Goal: Information Seeking & Learning: Learn about a topic

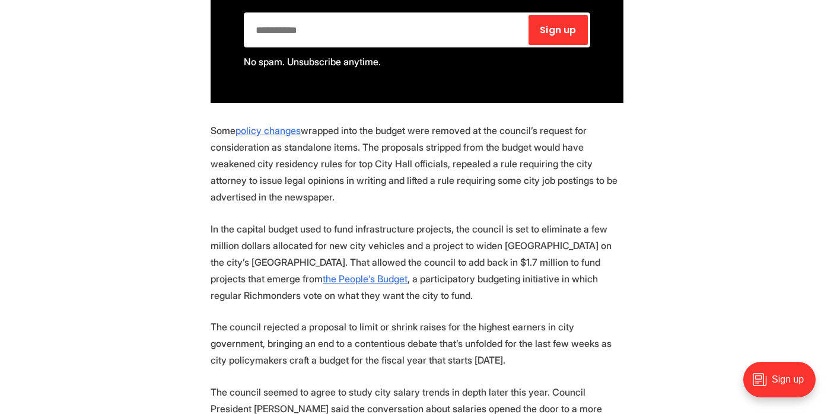
scroll to position [900, 0]
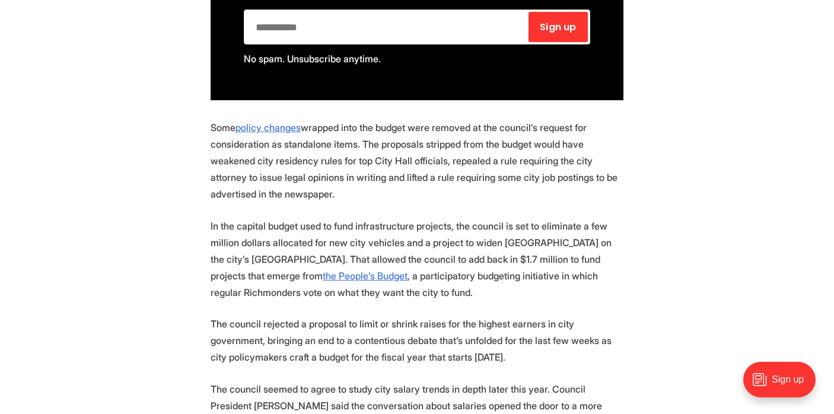
click at [340, 242] on p "In the capital budget used to fund infrastructure projects, the council is set …" at bounding box center [417, 259] width 413 height 83
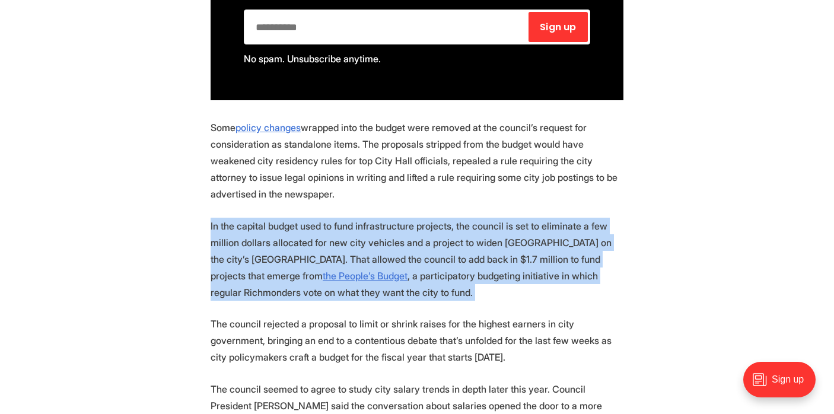
click at [466, 255] on p "In the capital budget used to fund infrastructure projects, the council is set …" at bounding box center [417, 259] width 413 height 83
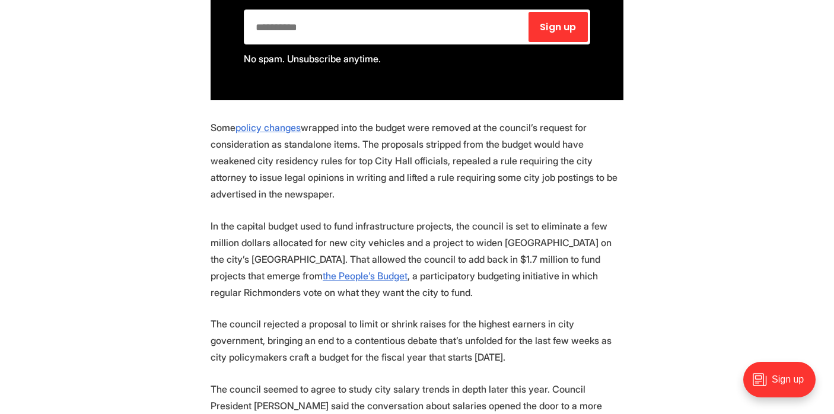
click at [466, 255] on p "In the capital budget used to fund infrastructure projects, the council is set …" at bounding box center [417, 259] width 413 height 83
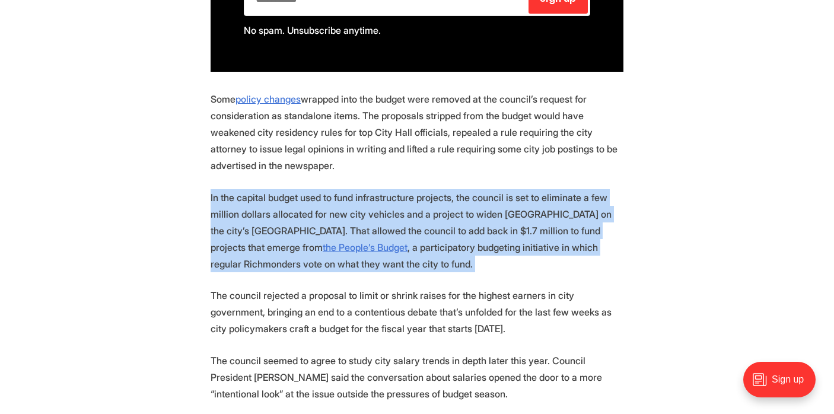
scroll to position [938, 0]
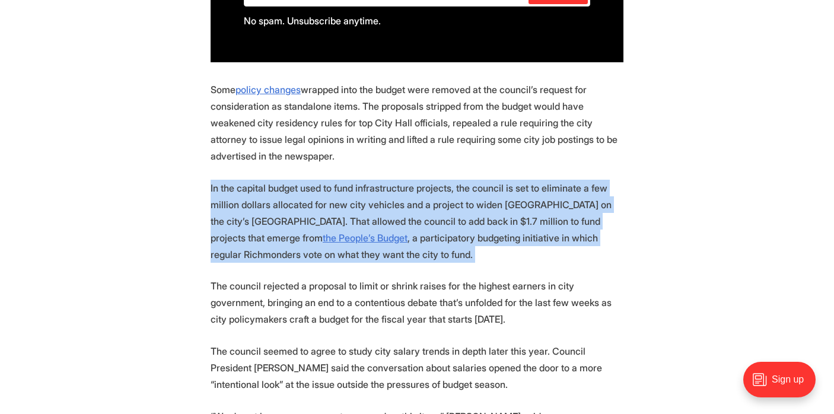
click at [422, 224] on p "In the capital budget used to fund infrastructure projects, the council is set …" at bounding box center [417, 221] width 413 height 83
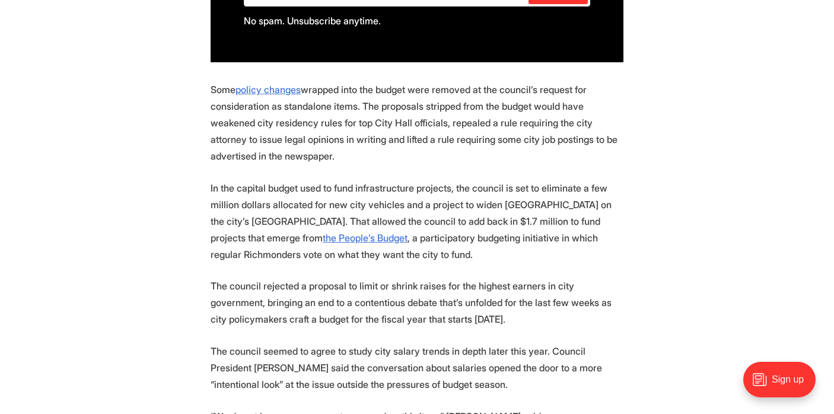
click at [422, 224] on p "In the capital budget used to fund infrastructure projects, the council is set …" at bounding box center [417, 221] width 413 height 83
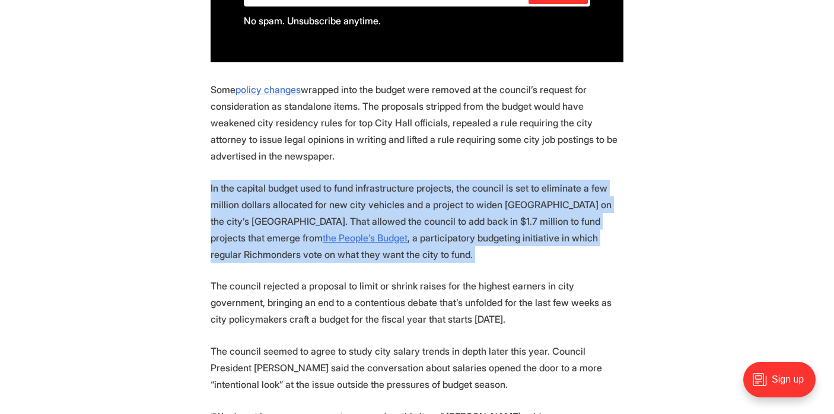
click at [439, 232] on p "In the capital budget used to fund infrastructure projects, the council is set …" at bounding box center [417, 221] width 413 height 83
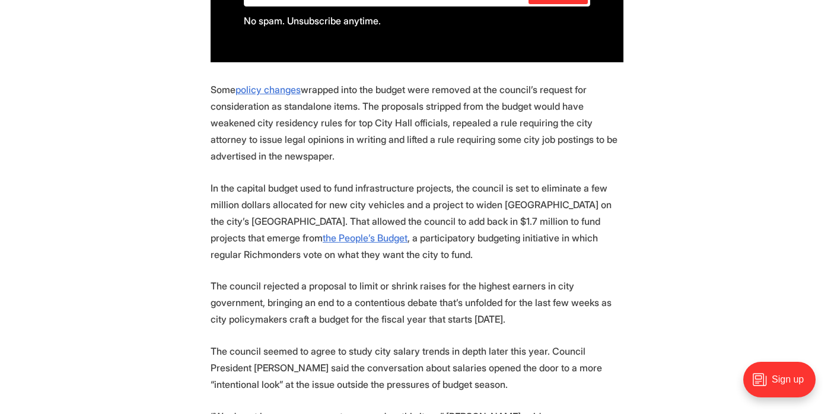
click at [439, 232] on p "In the capital budget used to fund infrastructure projects, the council is set …" at bounding box center [417, 221] width 413 height 83
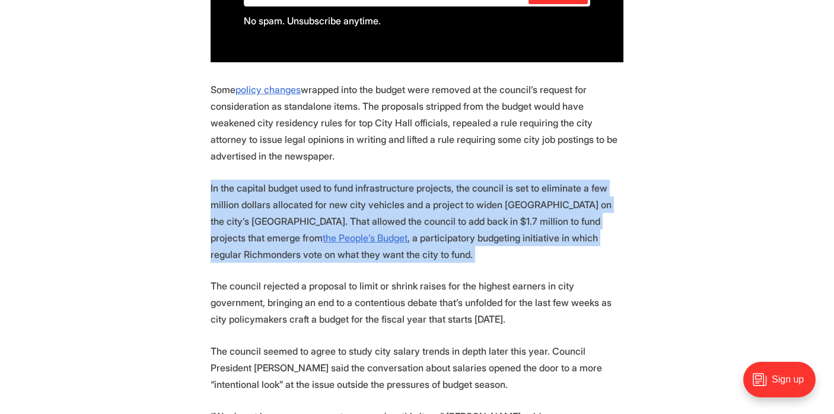
click at [346, 209] on p "In the capital budget used to fund infrastructure projects, the council is set …" at bounding box center [417, 221] width 413 height 83
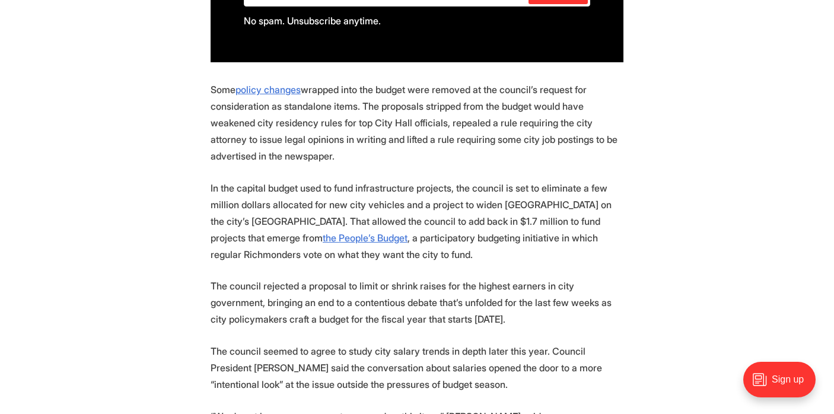
click at [379, 217] on p "In the capital budget used to fund infrastructure projects, the council is set …" at bounding box center [417, 221] width 413 height 83
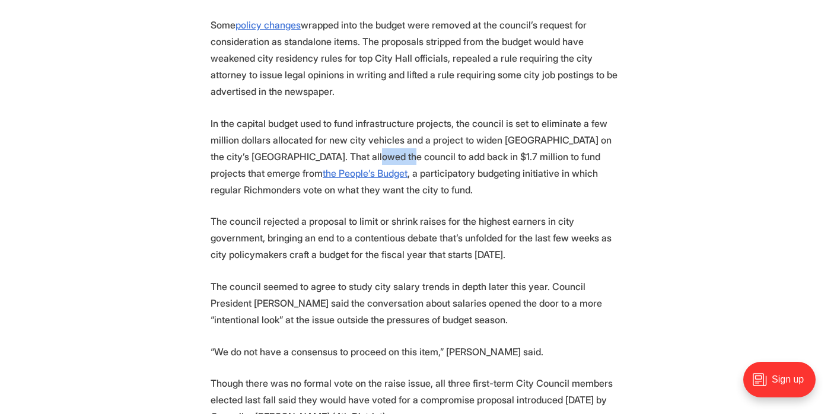
scroll to position [1029, 0]
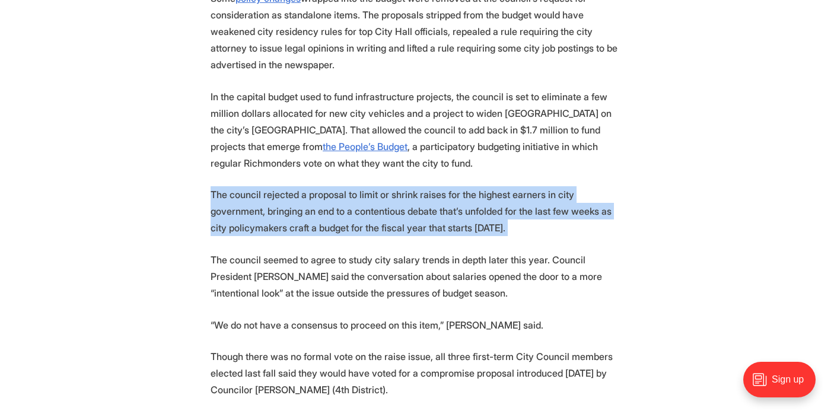
click at [428, 217] on p "The council rejected a proposal to limit or shrink raises for the highest earne…" at bounding box center [417, 211] width 413 height 50
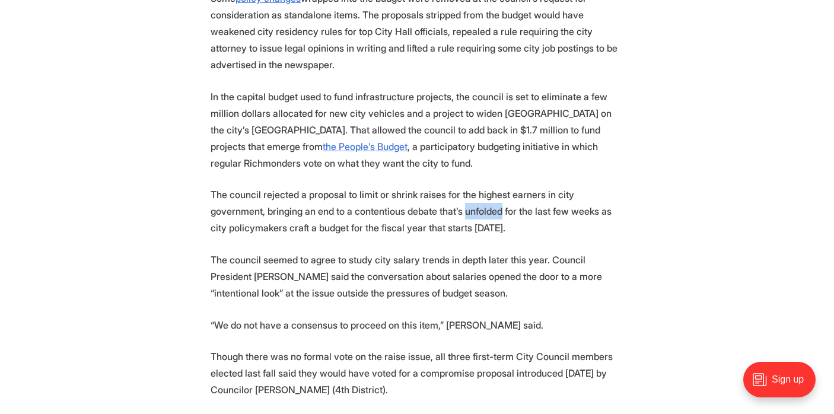
click at [428, 217] on p "The council rejected a proposal to limit or shrink raises for the highest earne…" at bounding box center [417, 211] width 413 height 50
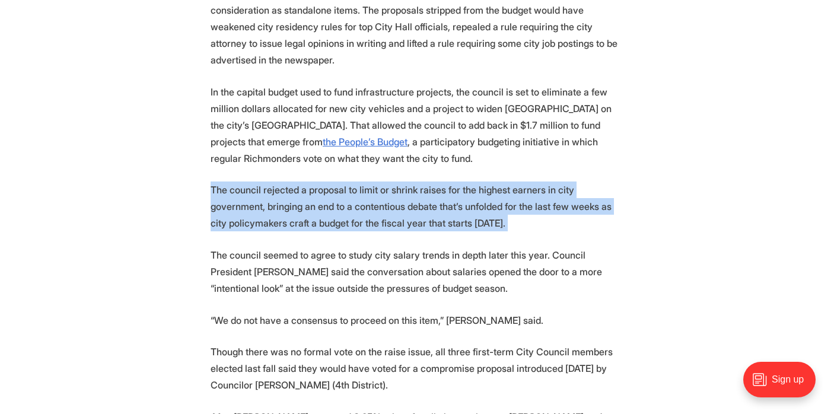
scroll to position [1035, 0]
click at [601, 191] on p "The council rejected a proposal to limit or shrink raises for the highest earne…" at bounding box center [417, 206] width 413 height 50
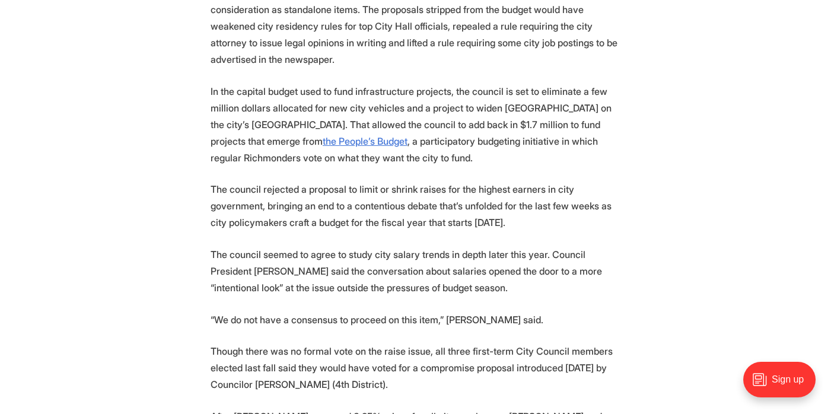
click at [601, 191] on p "The council rejected a proposal to limit or shrink raises for the highest earne…" at bounding box center [417, 206] width 413 height 50
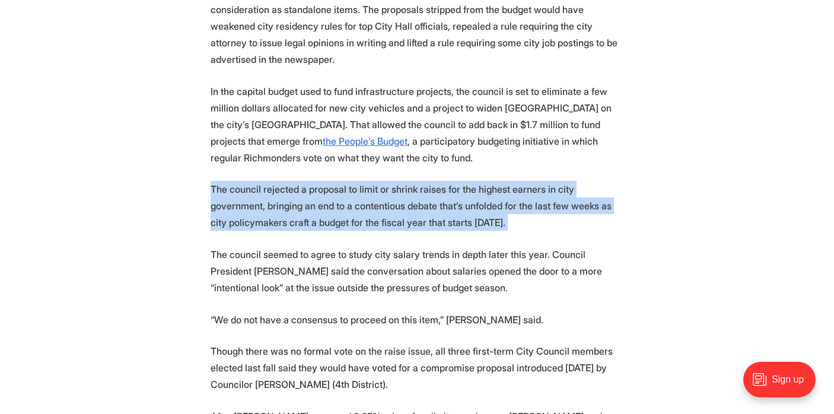
click at [609, 253] on p "The council seemed to agree to study city salary trends in depth later this yea…" at bounding box center [417, 271] width 413 height 50
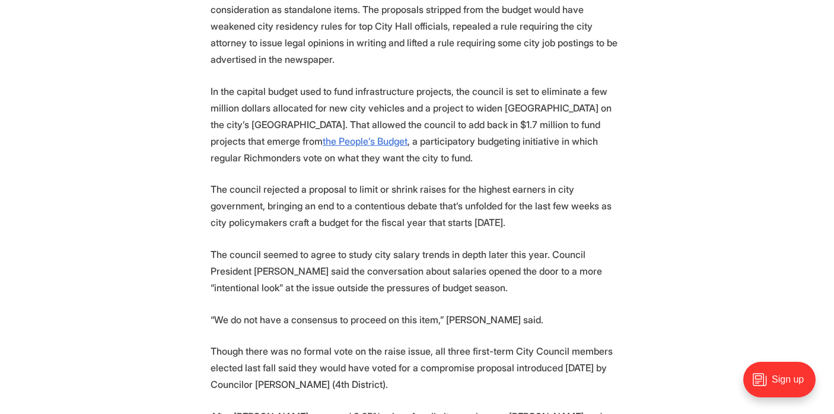
click at [609, 253] on p "The council seemed to agree to study city salary trends in depth later this yea…" at bounding box center [417, 271] width 413 height 50
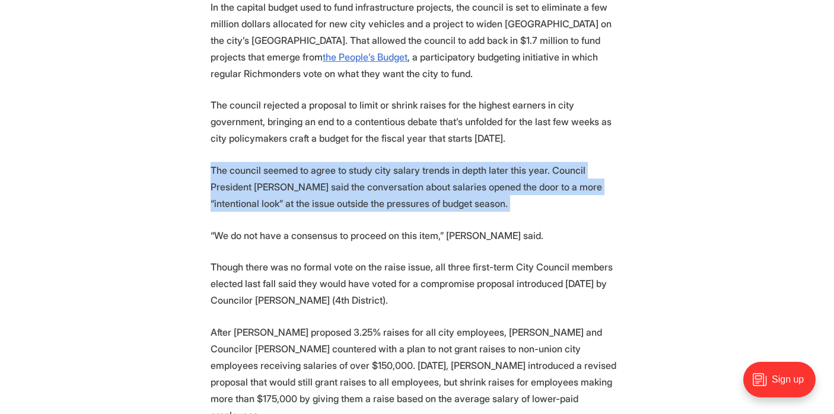
scroll to position [1175, 0]
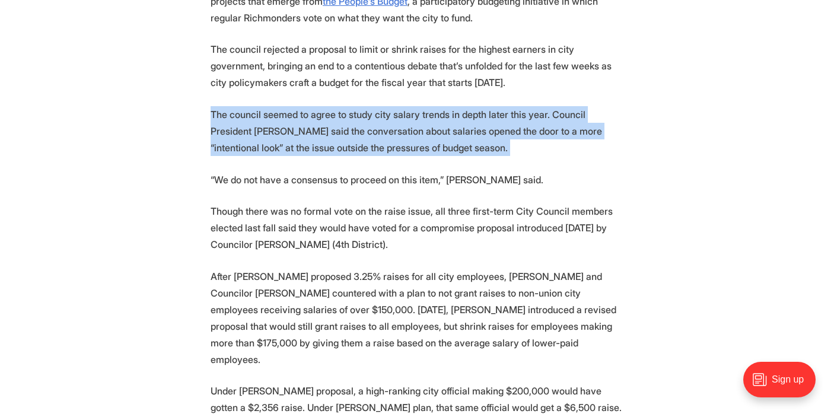
click at [556, 212] on p "Though there was no formal vote on the raise issue, all three first-term City C…" at bounding box center [417, 228] width 413 height 50
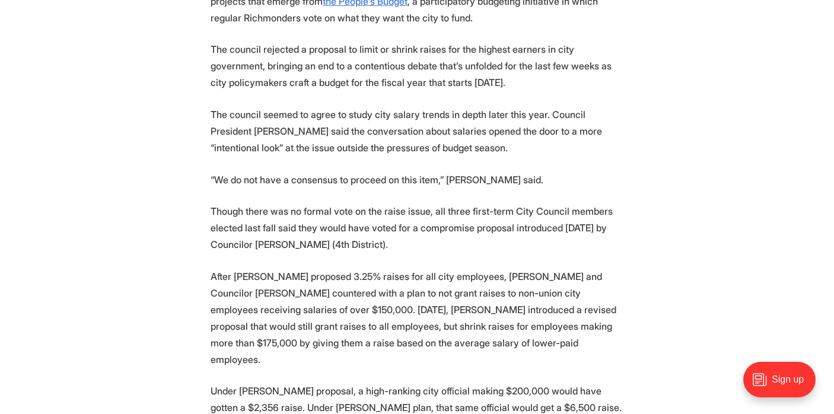
click at [556, 212] on p "Though there was no formal vote on the raise issue, all three first-term City C…" at bounding box center [417, 228] width 413 height 50
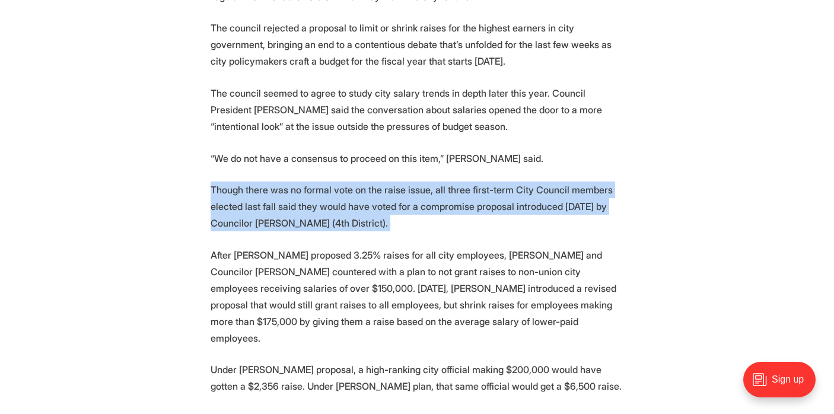
scroll to position [1198, 0]
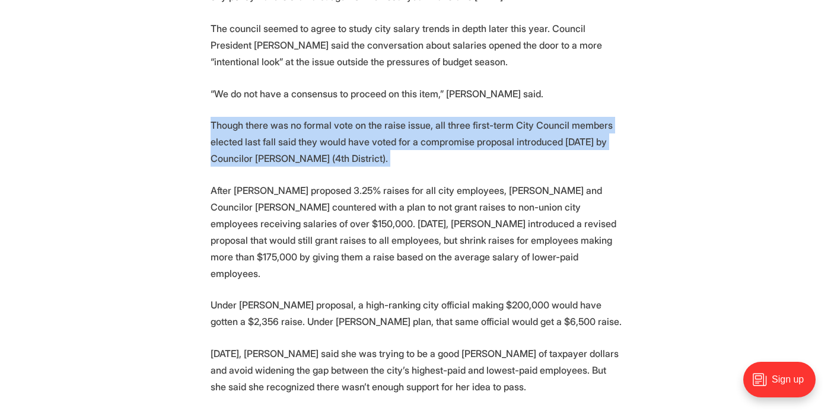
scroll to position [1273, 0]
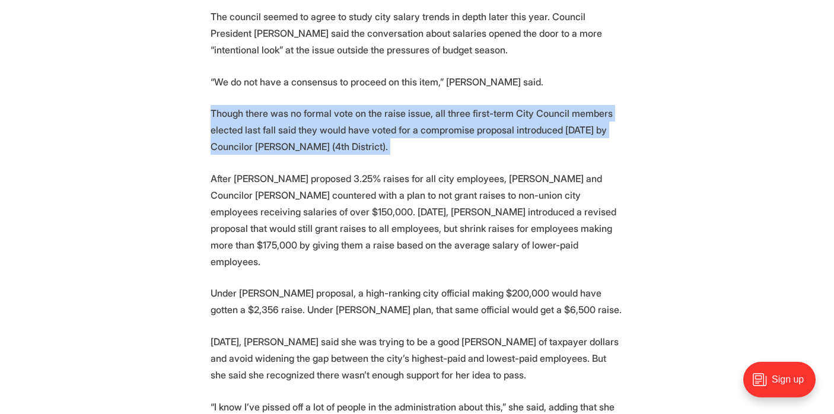
click at [605, 200] on p "After Avula proposed 3.25% raises for all city employees, Abubaker and Councilo…" at bounding box center [417, 220] width 413 height 100
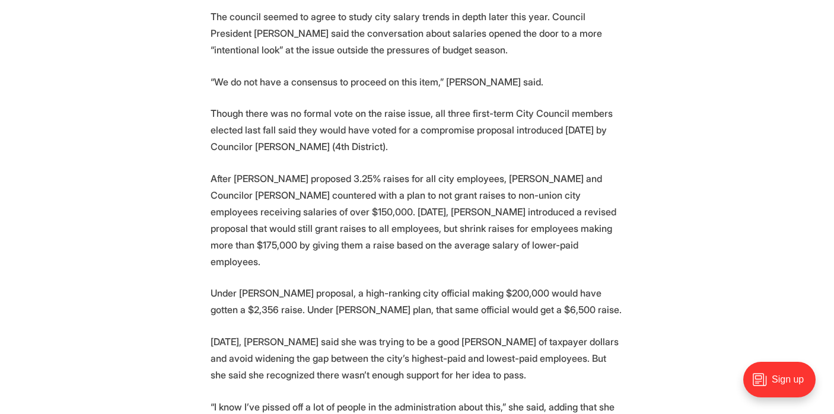
click at [605, 200] on p "After Avula proposed 3.25% raises for all city employees, Abubaker and Councilo…" at bounding box center [417, 220] width 413 height 100
click at [537, 176] on p "After Avula proposed 3.25% raises for all city employees, Abubaker and Councilo…" at bounding box center [417, 220] width 413 height 100
click at [552, 209] on p "After Avula proposed 3.25% raises for all city employees, Abubaker and Councilo…" at bounding box center [417, 220] width 413 height 100
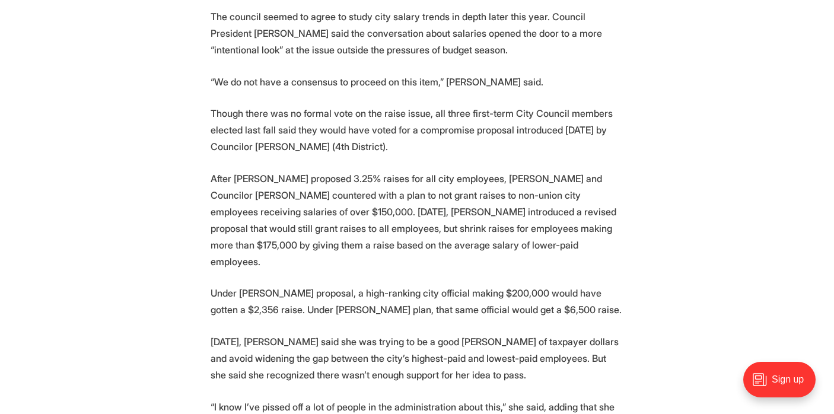
click at [552, 209] on p "After Avula proposed 3.25% raises for all city employees, Abubaker and Councilo…" at bounding box center [417, 220] width 413 height 100
click at [434, 186] on p "After Avula proposed 3.25% raises for all city employees, Abubaker and Councilo…" at bounding box center [417, 220] width 413 height 100
click at [495, 202] on p "After Avula proposed 3.25% raises for all city employees, Abubaker and Councilo…" at bounding box center [417, 220] width 413 height 100
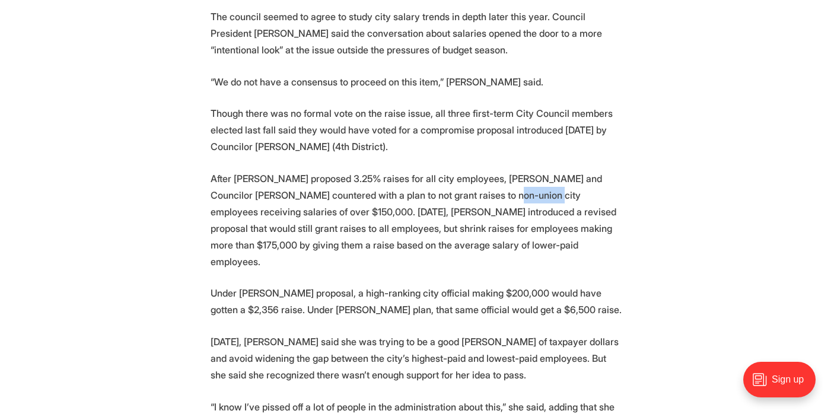
click at [295, 206] on p "After Avula proposed 3.25% raises for all city employees, Abubaker and Councilo…" at bounding box center [417, 220] width 413 height 100
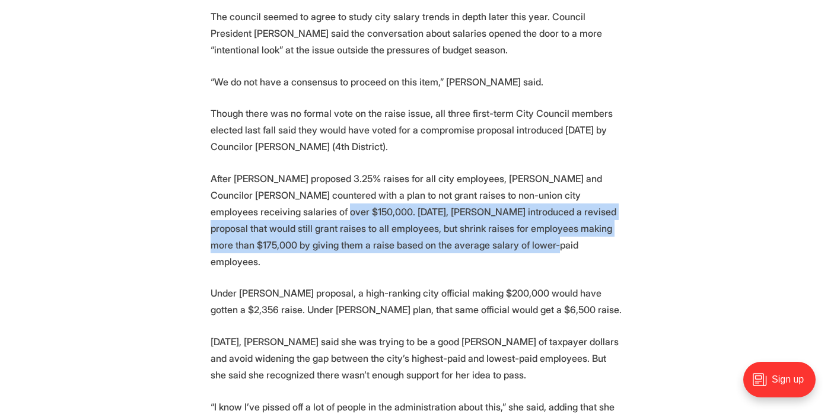
drag, startPoint x: 253, startPoint y: 211, endPoint x: 449, endPoint y: 253, distance: 200.4
click at [294, 227] on p "After Avula proposed 3.25% raises for all city employees, Abubaker and Councilo…" at bounding box center [417, 220] width 413 height 100
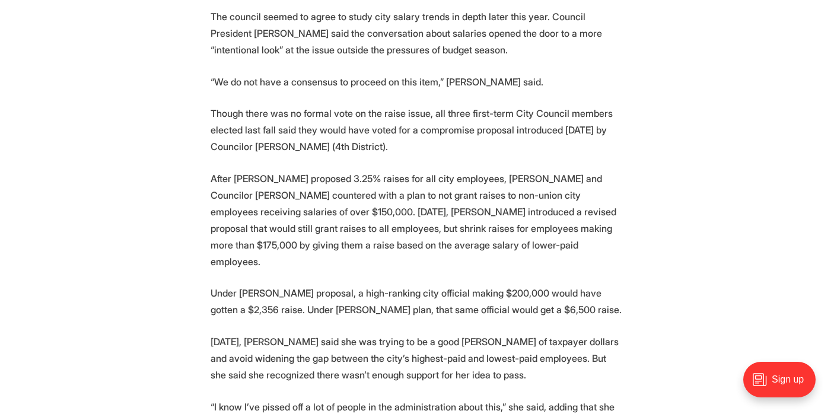
click at [294, 227] on p "After Avula proposed 3.25% raises for all city employees, Abubaker and Councilo…" at bounding box center [417, 220] width 413 height 100
click at [381, 223] on p "After Avula proposed 3.25% raises for all city employees, Abubaker and Councilo…" at bounding box center [417, 220] width 413 height 100
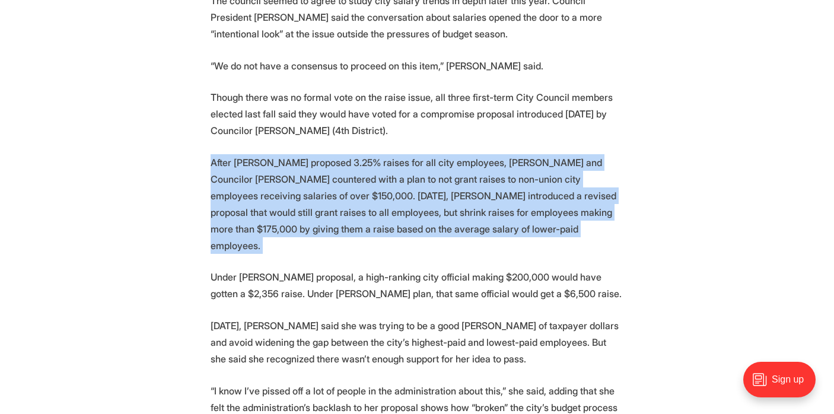
scroll to position [1300, 0]
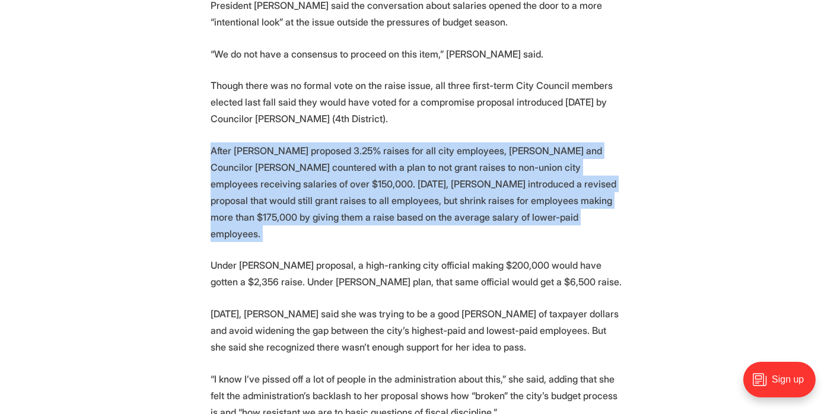
click at [387, 261] on p "Under Abubaker’s proposal, a high-ranking city official making $200,000 would h…" at bounding box center [417, 273] width 413 height 33
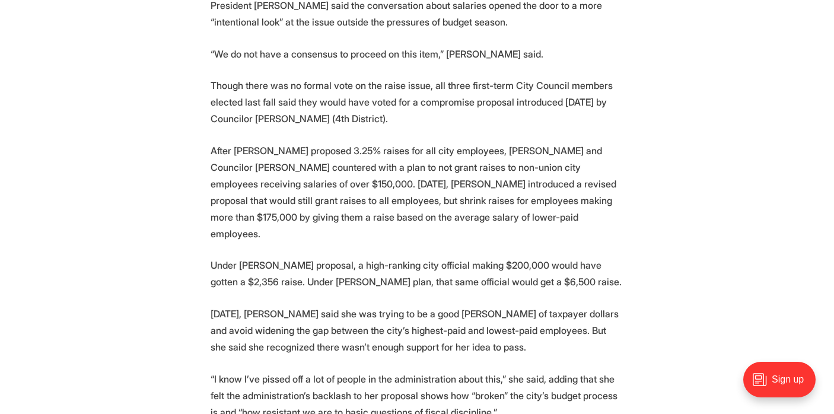
click at [387, 261] on p "Under Abubaker’s proposal, a high-ranking city official making $200,000 would h…" at bounding box center [417, 273] width 413 height 33
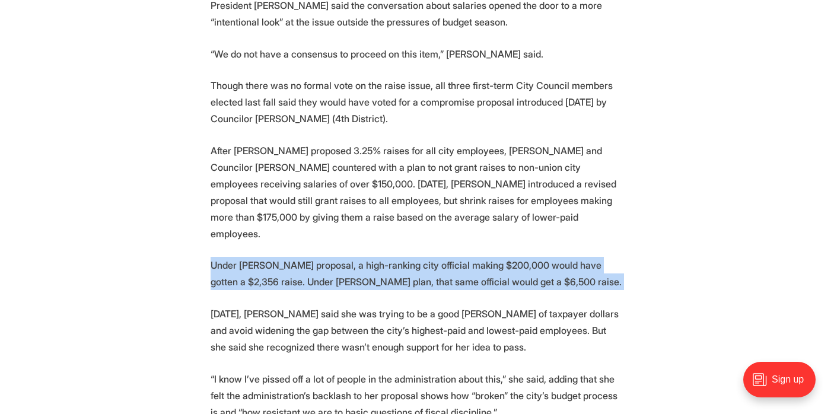
click at [459, 257] on p "Under Abubaker’s proposal, a high-ranking city official making $200,000 would h…" at bounding box center [417, 273] width 413 height 33
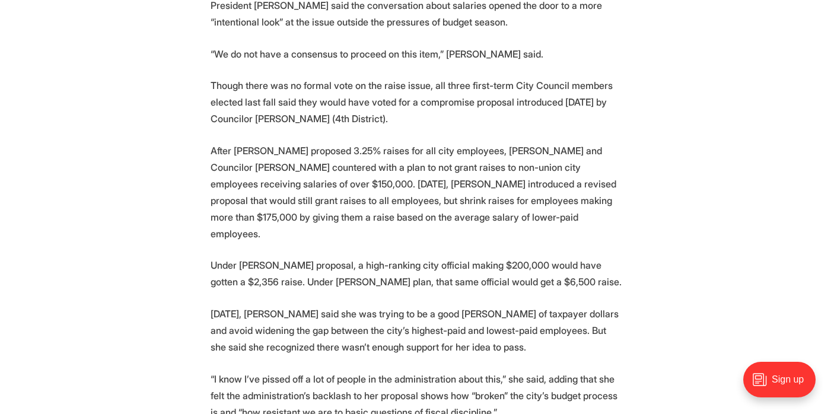
click at [459, 257] on p "Under Abubaker’s proposal, a high-ranking city official making $200,000 would h…" at bounding box center [417, 273] width 413 height 33
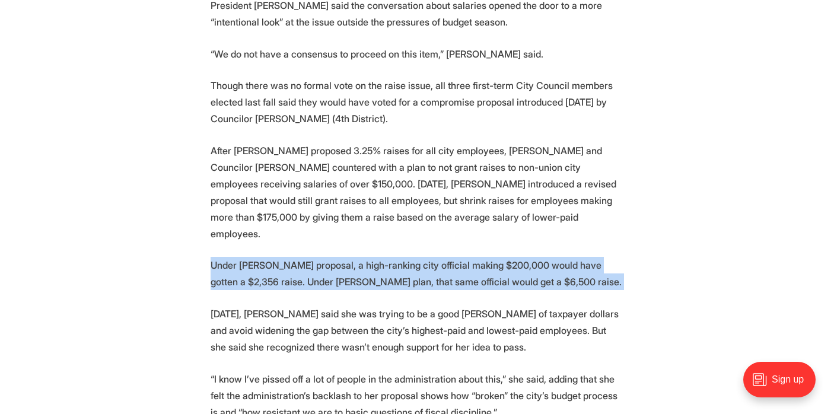
click at [459, 257] on p "Under Abubaker’s proposal, a high-ranking city official making $200,000 would h…" at bounding box center [417, 273] width 413 height 33
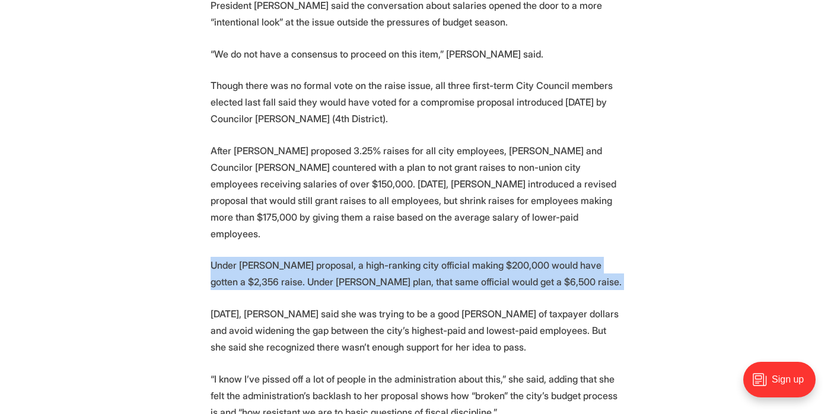
click at [584, 266] on p "Under Abubaker’s proposal, a high-ranking city official making $200,000 would h…" at bounding box center [417, 273] width 413 height 33
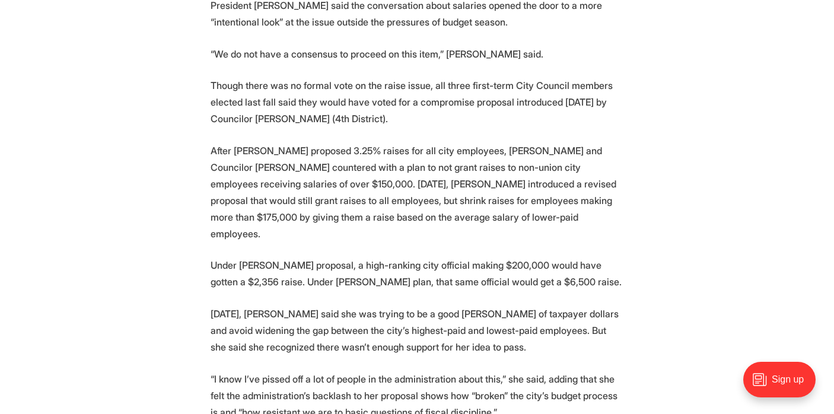
click at [584, 266] on p "Under Abubaker’s proposal, a high-ranking city official making $200,000 would h…" at bounding box center [417, 273] width 413 height 33
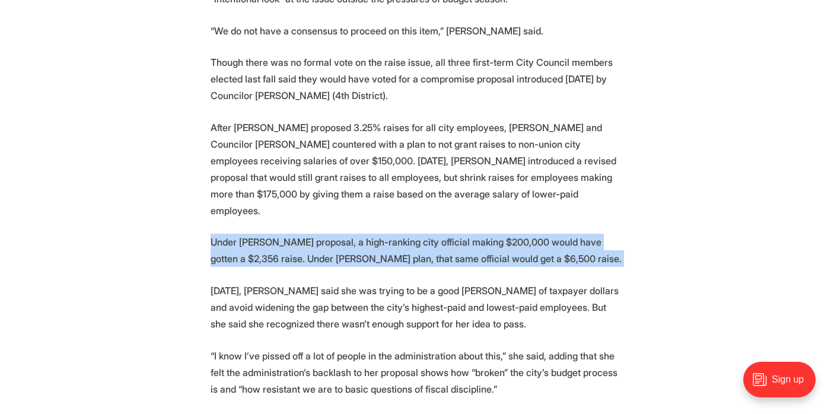
scroll to position [1340, 0]
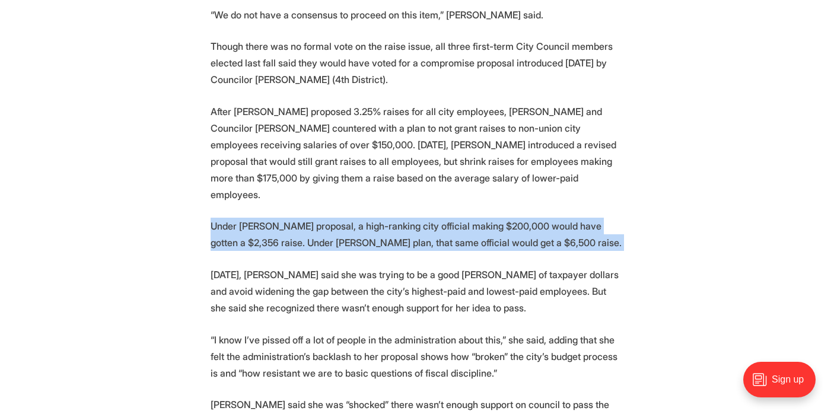
click at [584, 266] on p "On Monday, Abubaker said she was trying to be a good steward of taxpayer dollar…" at bounding box center [417, 291] width 413 height 50
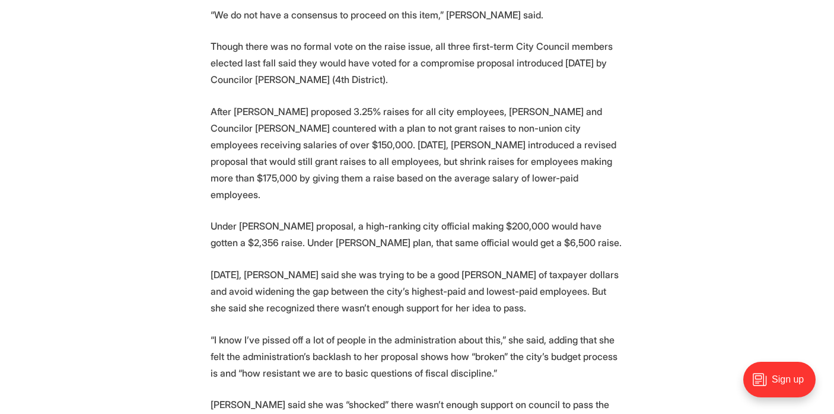
click at [584, 266] on p "On Monday, Abubaker said she was trying to be a good steward of taxpayer dollar…" at bounding box center [417, 291] width 413 height 50
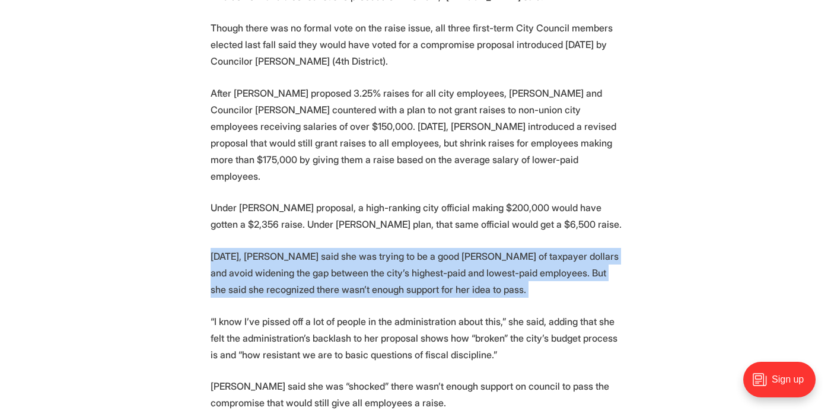
scroll to position [1359, 0]
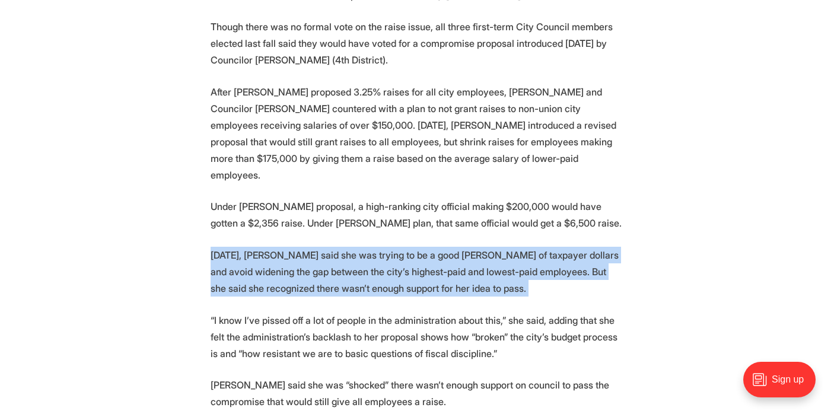
click at [560, 251] on p "On Monday, Abubaker said she was trying to be a good steward of taxpayer dollar…" at bounding box center [417, 272] width 413 height 50
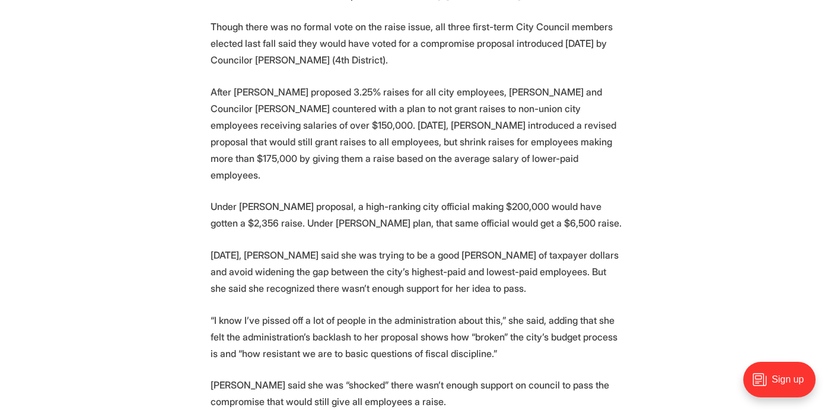
click at [560, 251] on p "On Monday, Abubaker said she was trying to be a good steward of taxpayer dollar…" at bounding box center [417, 272] width 413 height 50
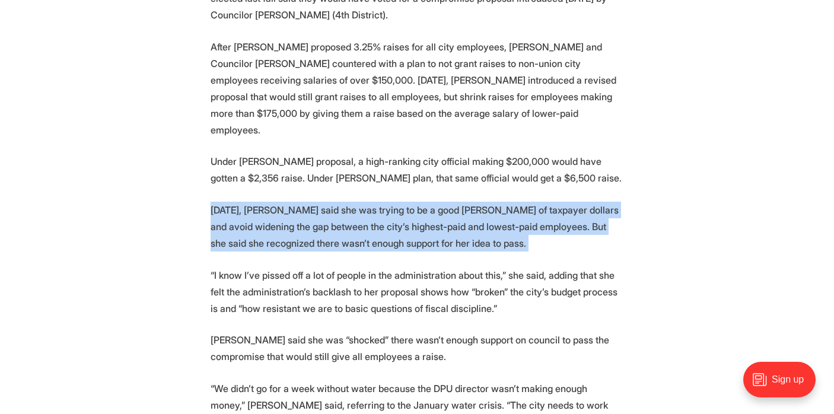
scroll to position [1407, 0]
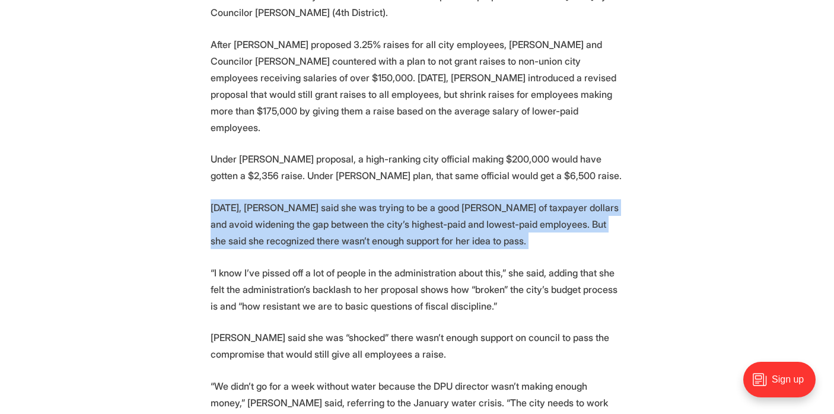
click at [563, 279] on p "“I know I’ve pissed off a lot of people in the administration about this,” she …" at bounding box center [417, 290] width 413 height 50
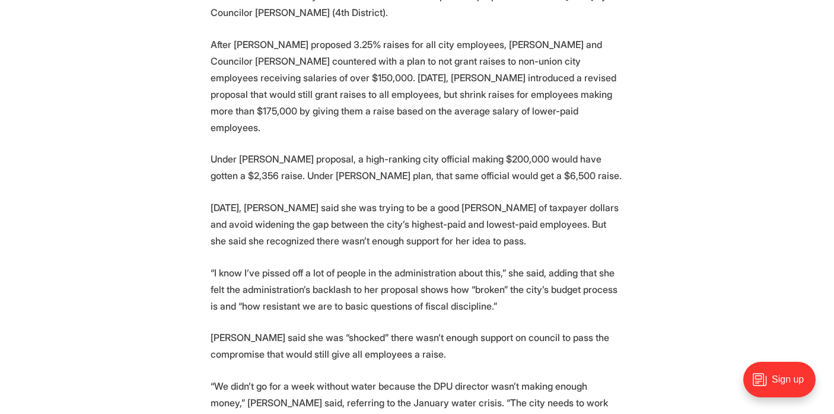
click at [563, 279] on p "“I know I’ve pissed off a lot of people in the administration about this,” she …" at bounding box center [417, 290] width 413 height 50
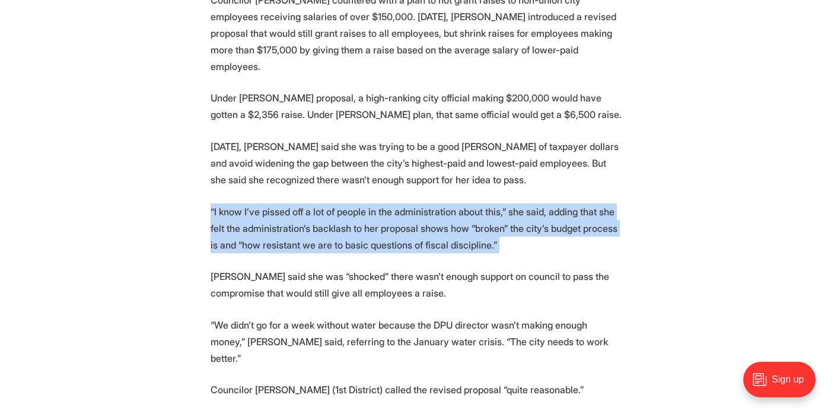
scroll to position [1471, 0]
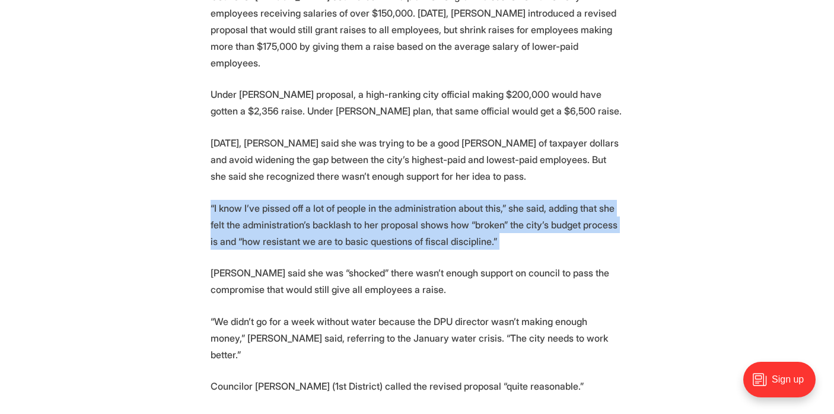
click at [563, 279] on p "Gibson said she was “shocked” there wasn’t enough support on council to pass th…" at bounding box center [417, 281] width 413 height 33
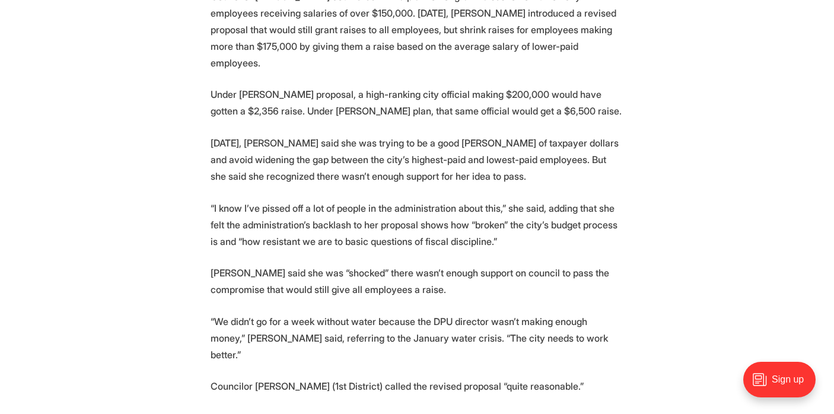
click at [563, 279] on p "Gibson said she was “shocked” there wasn’t enough support on council to pass th…" at bounding box center [417, 281] width 413 height 33
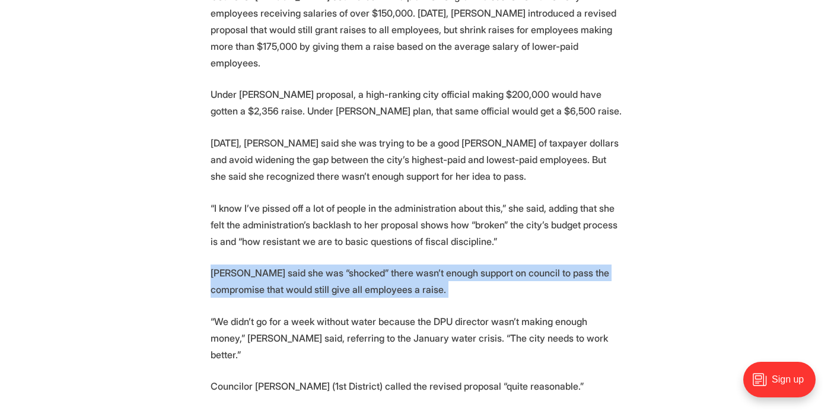
click at [481, 208] on p "“I know I’ve pissed off a lot of people in the administration about this,” she …" at bounding box center [417, 225] width 413 height 50
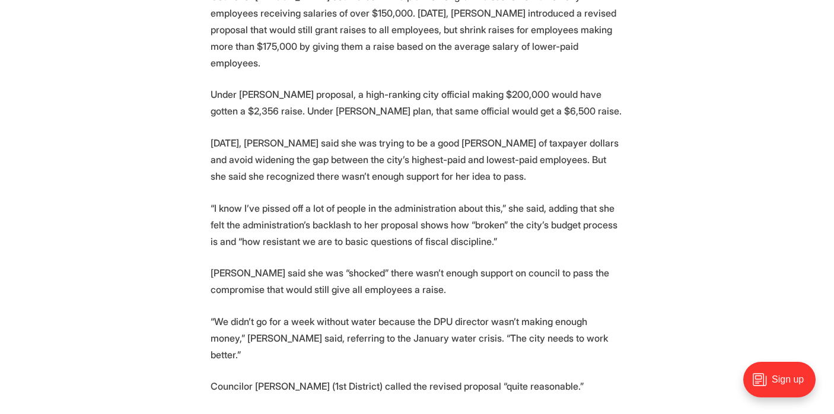
click at [481, 208] on p "“I know I’ve pissed off a lot of people in the administration about this,” she …" at bounding box center [417, 225] width 413 height 50
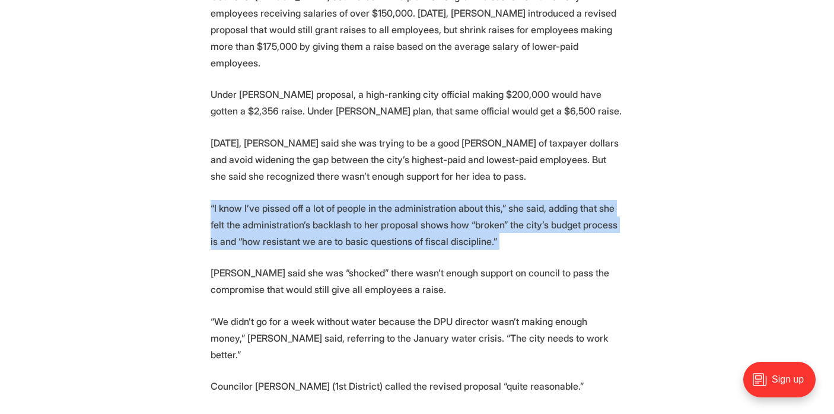
click at [518, 200] on p "“I know I’ve pissed off a lot of people in the administration about this,” she …" at bounding box center [417, 225] width 413 height 50
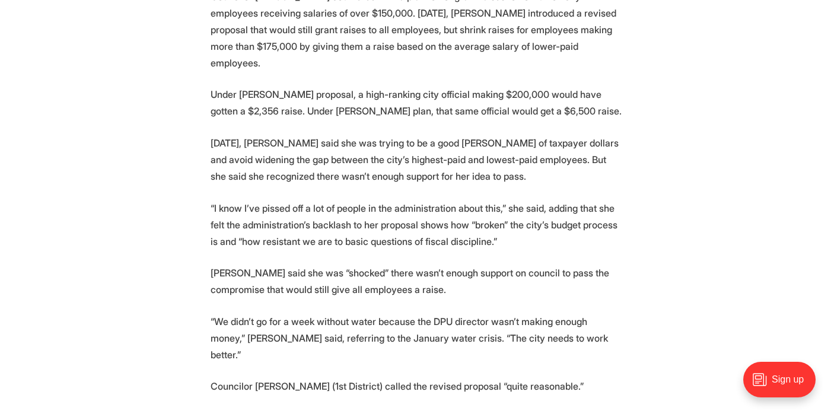
click at [518, 200] on p "“I know I’ve pissed off a lot of people in the administration about this,” she …" at bounding box center [417, 225] width 413 height 50
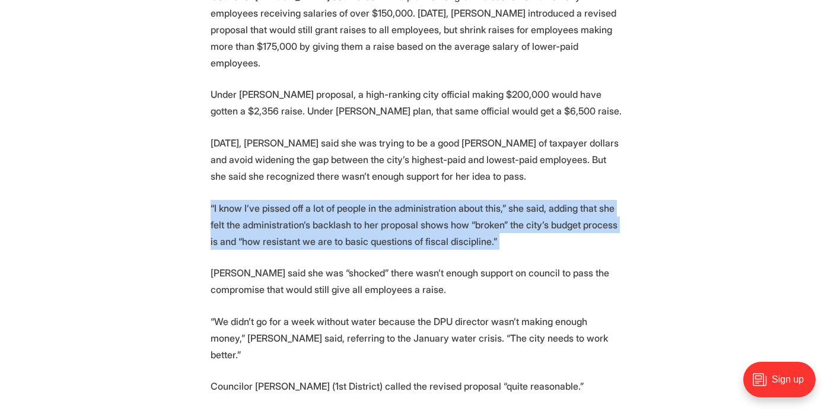
click at [518, 200] on p "“I know I’ve pissed off a lot of people in the administration about this,” she …" at bounding box center [417, 225] width 413 height 50
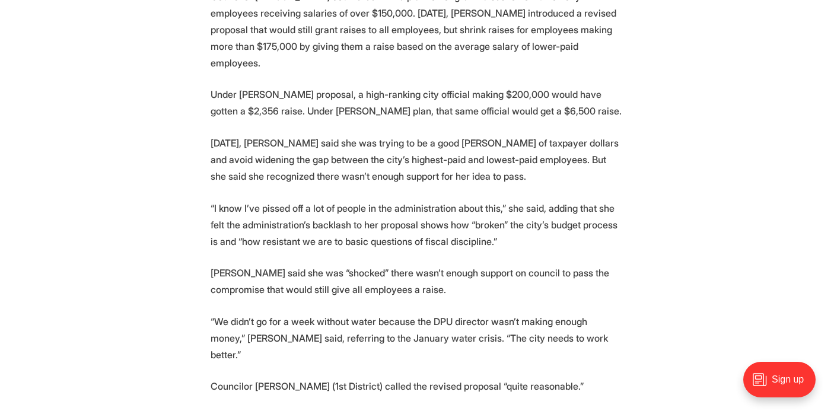
click at [518, 200] on p "“I know I’ve pissed off a lot of people in the administration about this,” she …" at bounding box center [417, 225] width 413 height 50
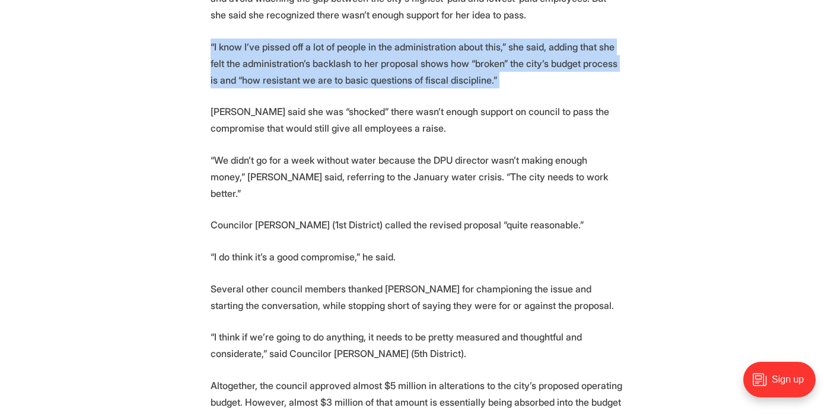
scroll to position [1634, 0]
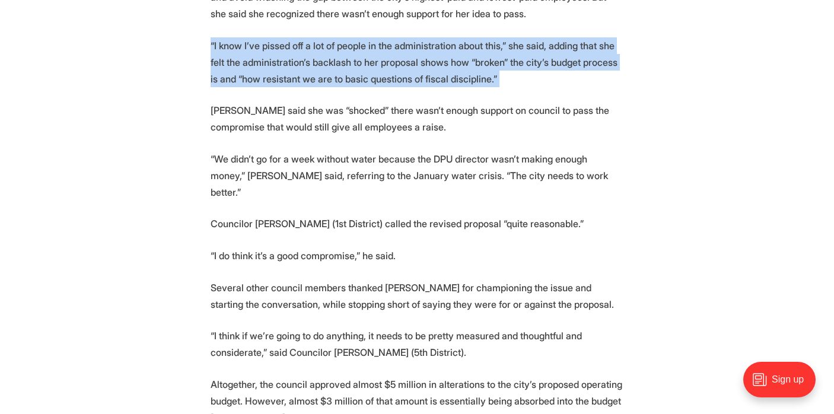
click at [521, 163] on p "“We didn’t go for a week without water because the DPU director wasn’t making e…" at bounding box center [417, 176] width 413 height 50
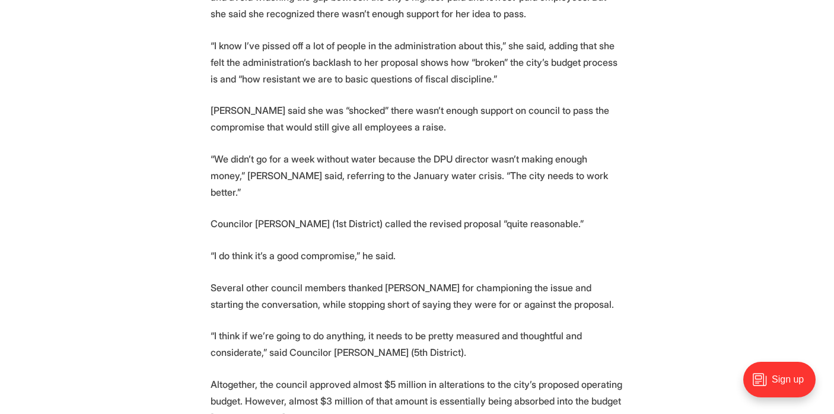
click at [521, 163] on p "“We didn’t go for a week without water because the DPU director wasn’t making e…" at bounding box center [417, 176] width 413 height 50
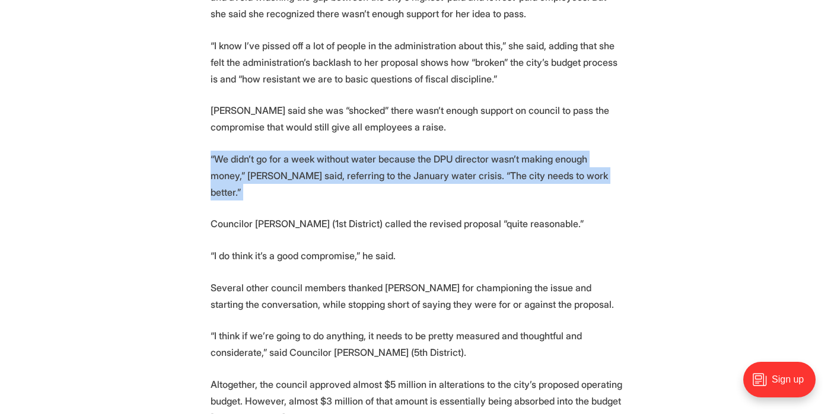
click at [370, 215] on p "Councilor Andrew Breton (1st District) called the revised proposal “quite reaso…" at bounding box center [417, 223] width 413 height 17
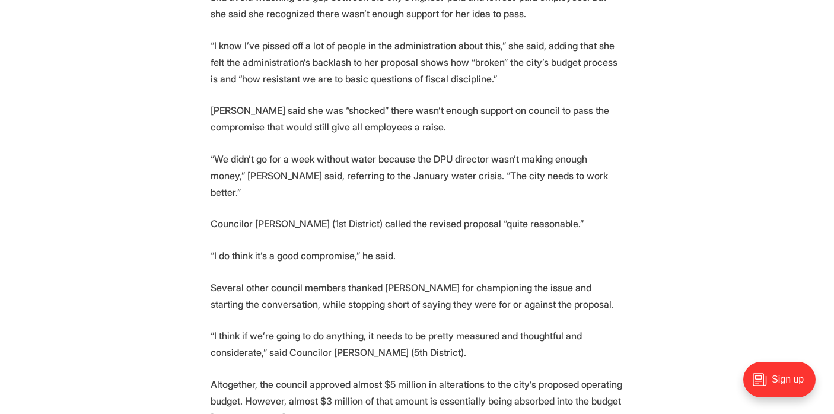
click at [370, 215] on p "Councilor Andrew Breton (1st District) called the revised proposal “quite reaso…" at bounding box center [417, 223] width 413 height 17
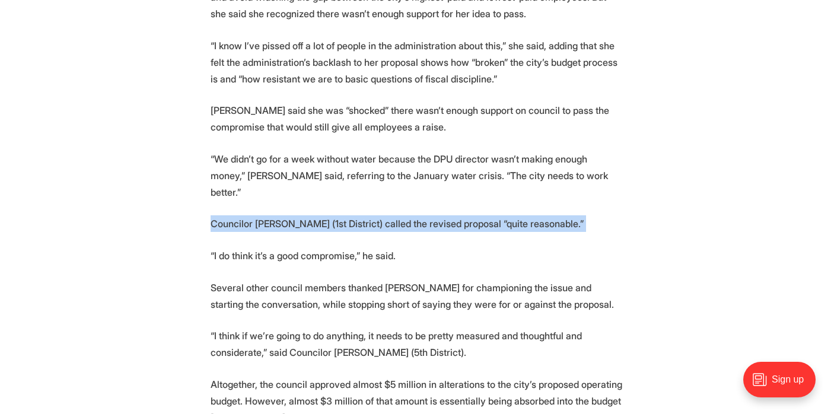
click at [444, 179] on section "The Richmond City Council decided Monday to support Mayor Danny Avula’s proposa…" at bounding box center [417, 167] width 834 height 2482
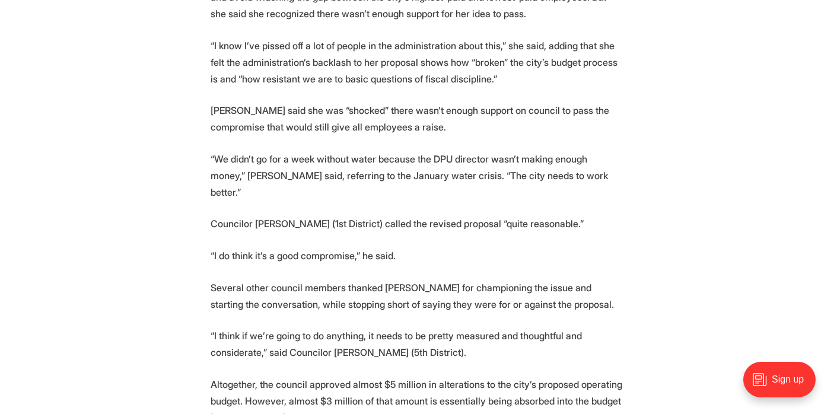
click at [444, 179] on section "The Richmond City Council decided Monday to support Mayor Danny Avula’s proposa…" at bounding box center [417, 167] width 834 height 2482
click at [460, 200] on section "The Richmond City Council decided Monday to support Mayor Danny Avula’s proposa…" at bounding box center [417, 167] width 834 height 2482
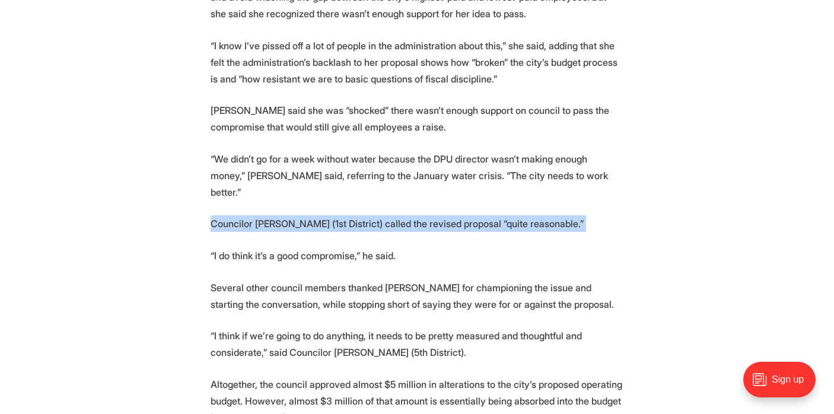
click at [428, 151] on p "“We didn’t go for a week without water because the DPU director wasn’t making e…" at bounding box center [417, 176] width 413 height 50
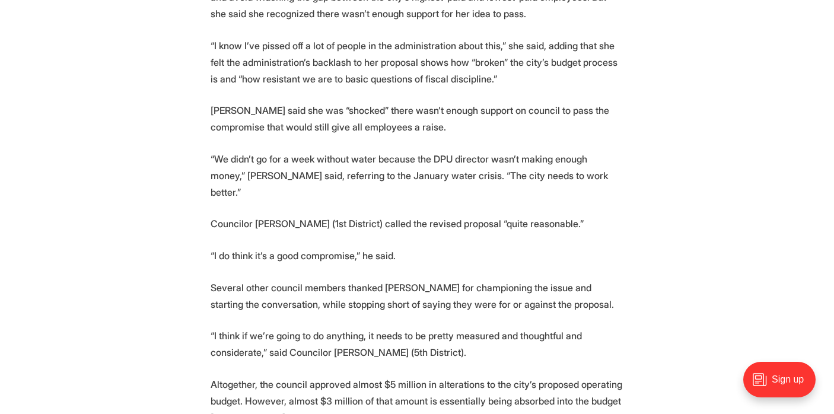
click at [428, 151] on p "“We didn’t go for a week without water because the DPU director wasn’t making e…" at bounding box center [417, 176] width 413 height 50
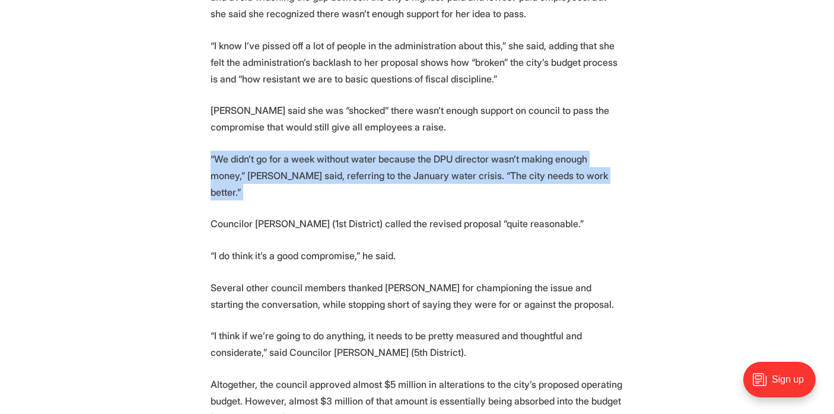
click at [461, 164] on p "“We didn’t go for a week without water because the DPU director wasn’t making e…" at bounding box center [417, 176] width 413 height 50
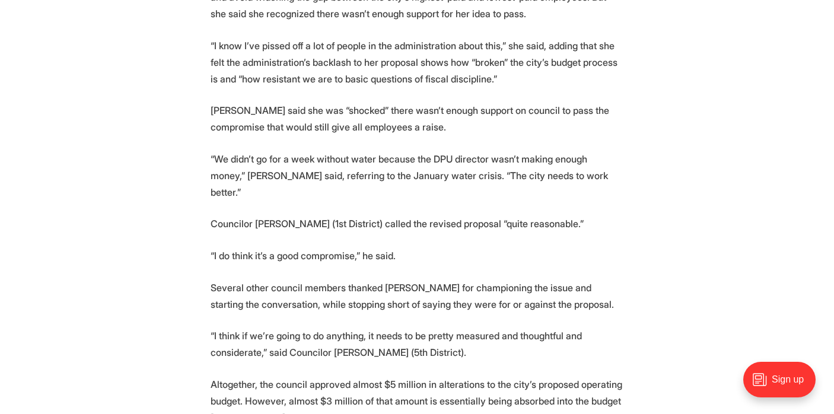
click at [461, 164] on p "“We didn’t go for a week without water because the DPU director wasn’t making e…" at bounding box center [417, 176] width 413 height 50
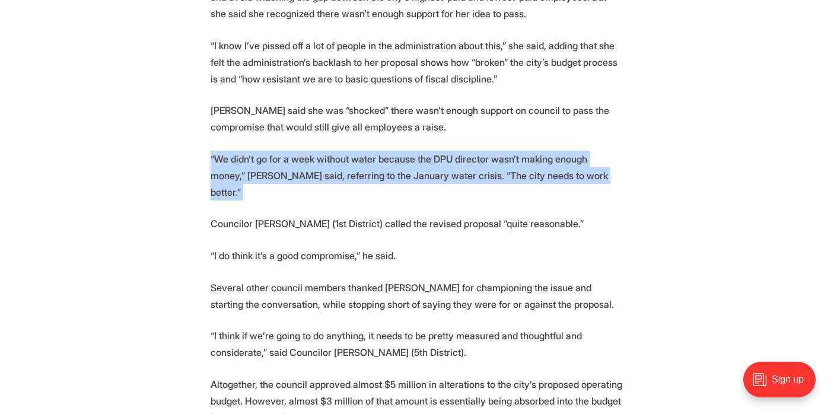
click at [459, 215] on p "Councilor Andrew Breton (1st District) called the revised proposal “quite reaso…" at bounding box center [417, 223] width 413 height 17
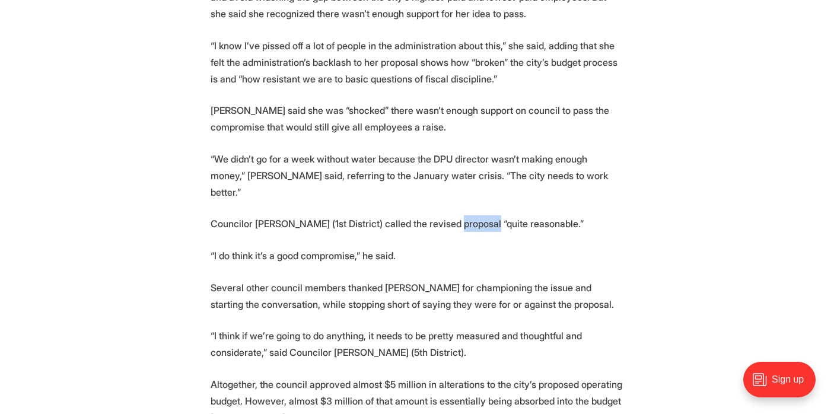
click at [459, 215] on p "Councilor Andrew Breton (1st District) called the revised proposal “quite reaso…" at bounding box center [417, 223] width 413 height 17
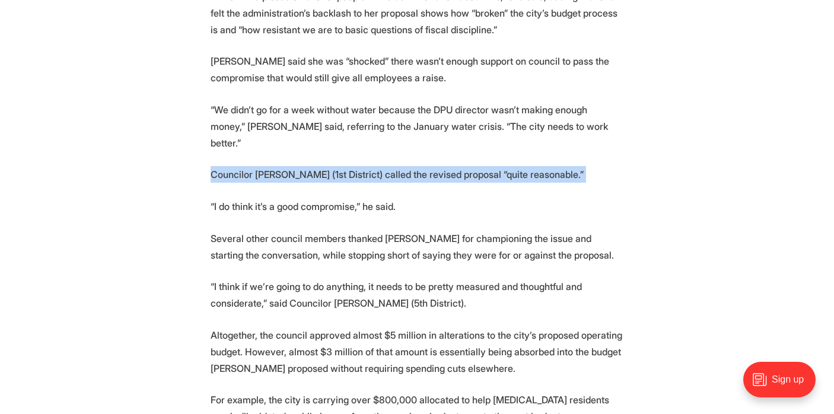
scroll to position [1691, 0]
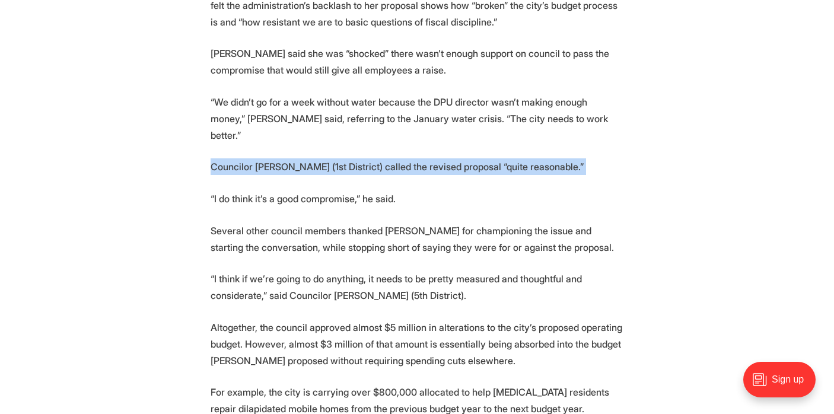
click at [496, 222] on p "Several other council members thanked Abubaker for championing the issue and st…" at bounding box center [417, 238] width 413 height 33
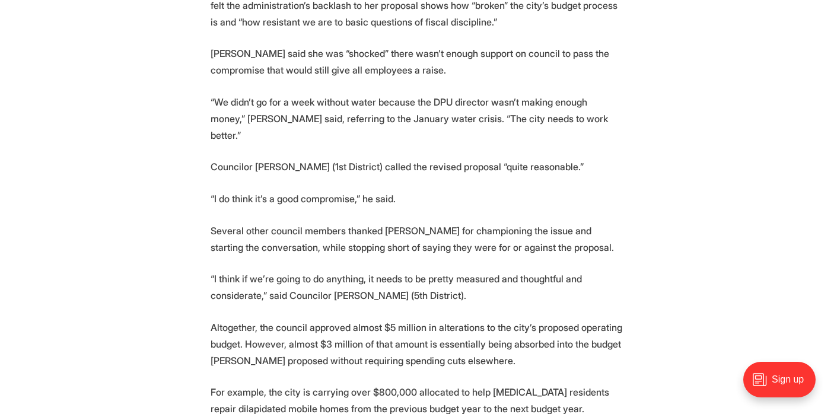
click at [496, 222] on p "Several other council members thanked Abubaker for championing the issue and st…" at bounding box center [417, 238] width 413 height 33
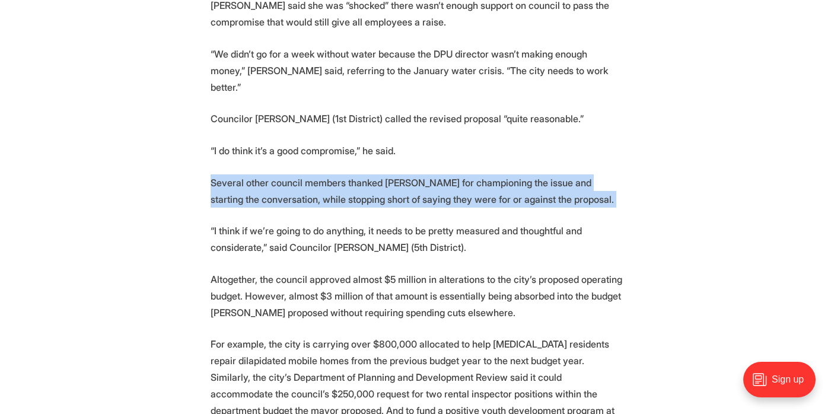
click at [496, 222] on p "“I think if we’re going to do anything, it needs to be pretty measured and thou…" at bounding box center [417, 238] width 413 height 33
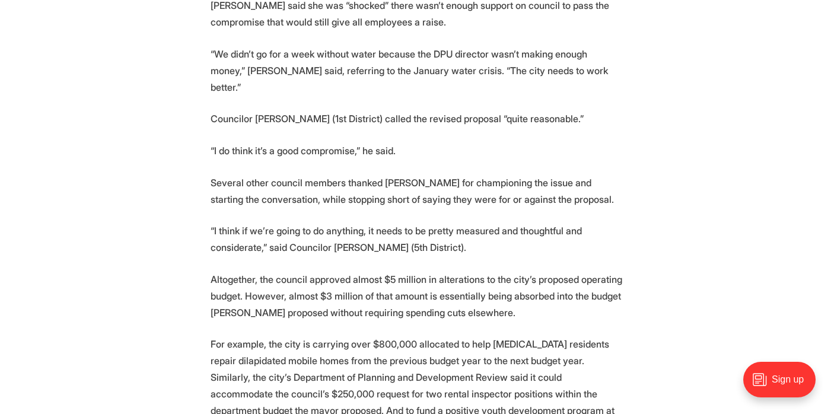
click at [496, 222] on p "“I think if we’re going to do anything, it needs to be pretty measured and thou…" at bounding box center [417, 238] width 413 height 33
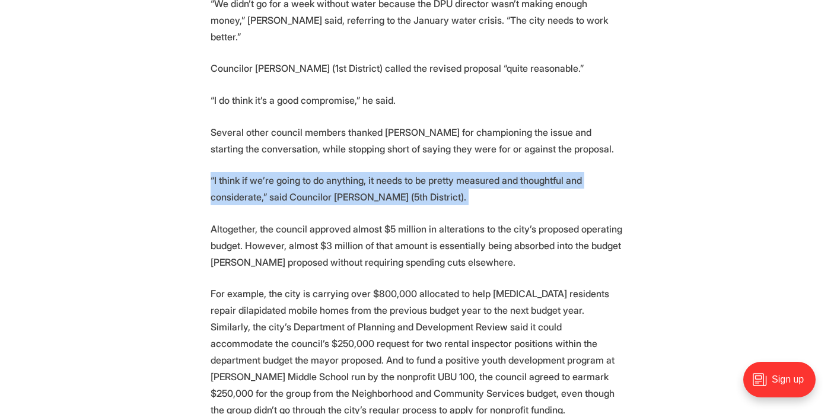
scroll to position [1792, 0]
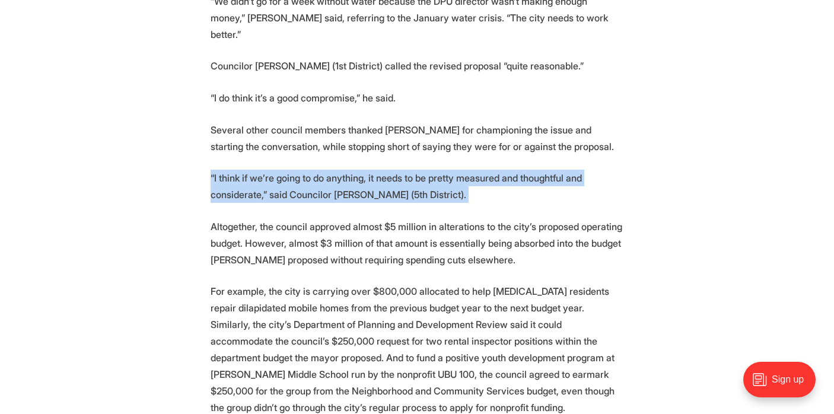
click at [496, 218] on p "Altogether, the council approved almost $5 million in alterations to the city’s…" at bounding box center [417, 243] width 413 height 50
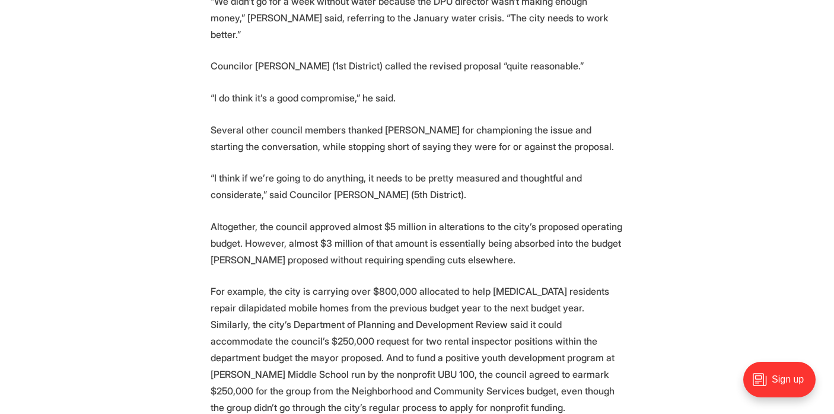
click at [496, 218] on p "Altogether, the council approved almost $5 million in alterations to the city’s…" at bounding box center [417, 243] width 413 height 50
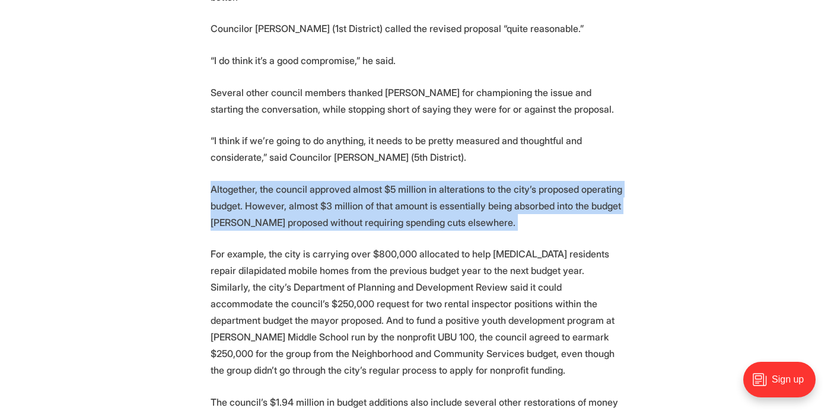
scroll to position [1835, 0]
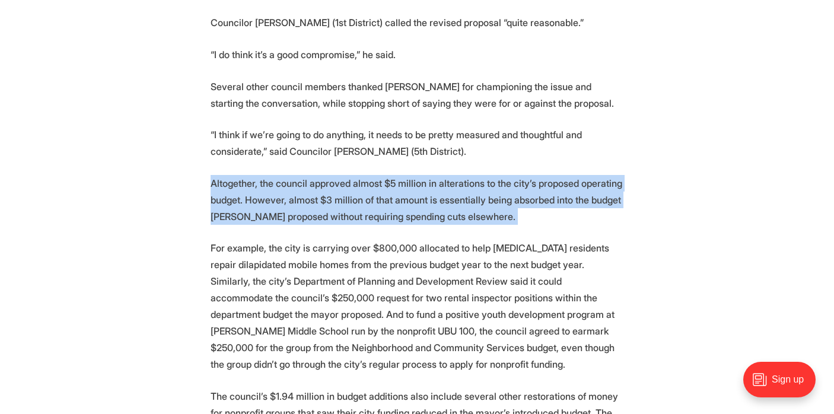
click at [506, 175] on p "Altogether, the council approved almost $5 million in alterations to the city’s…" at bounding box center [417, 200] width 413 height 50
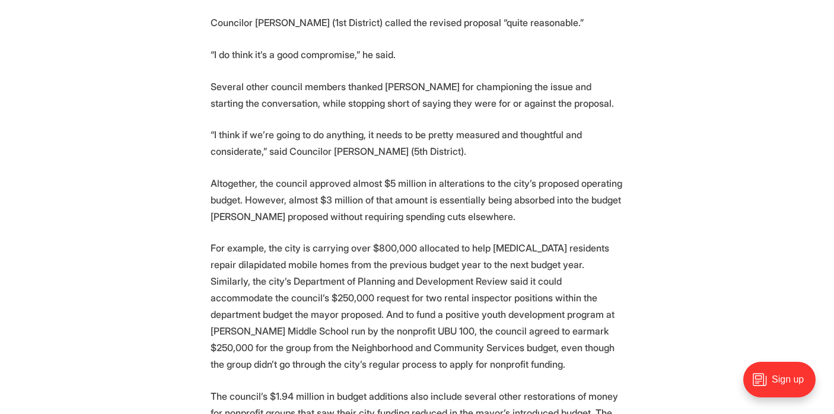
click at [506, 175] on p "Altogether, the council approved almost $5 million in alterations to the city’s…" at bounding box center [417, 200] width 413 height 50
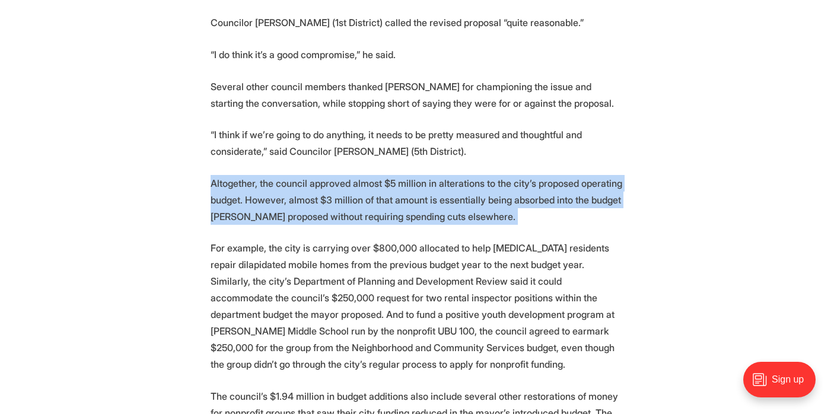
click at [536, 175] on p "Altogether, the council approved almost $5 million in alterations to the city’s…" at bounding box center [417, 200] width 413 height 50
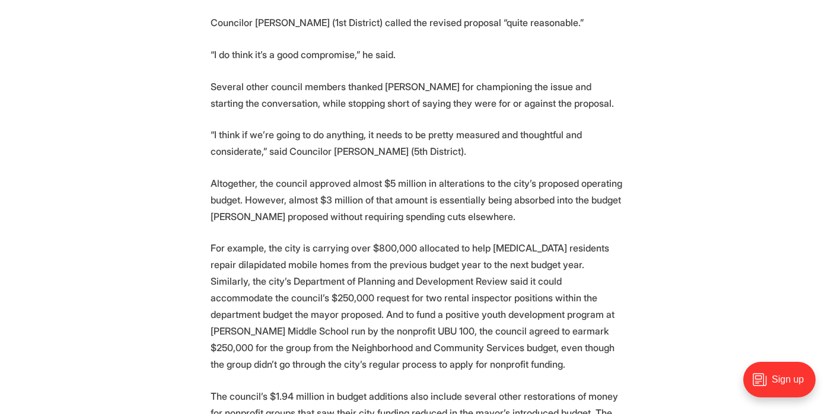
click at [536, 175] on p "Altogether, the council approved almost $5 million in alterations to the city’s…" at bounding box center [417, 200] width 413 height 50
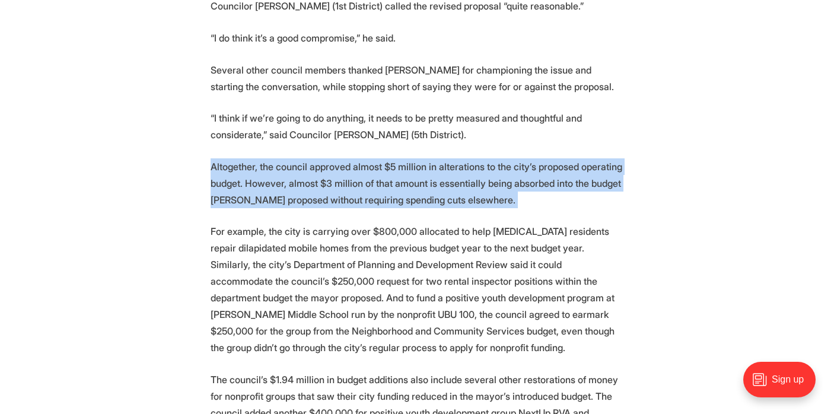
scroll to position [1853, 0]
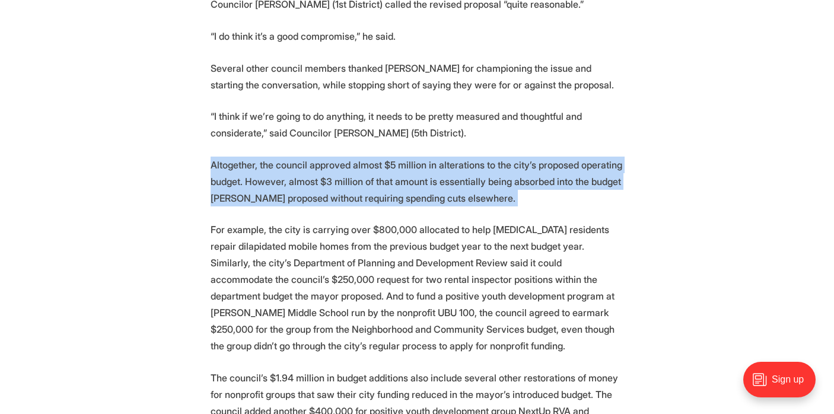
click at [568, 221] on p "For example, the city is carrying over $800,000 allocated to help low-income re…" at bounding box center [417, 287] width 413 height 133
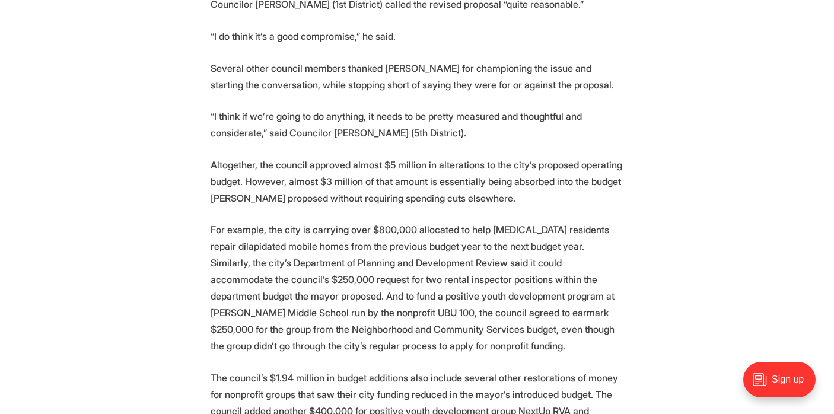
click at [568, 221] on p "For example, the city is carrying over $800,000 allocated to help low-income re…" at bounding box center [417, 287] width 413 height 133
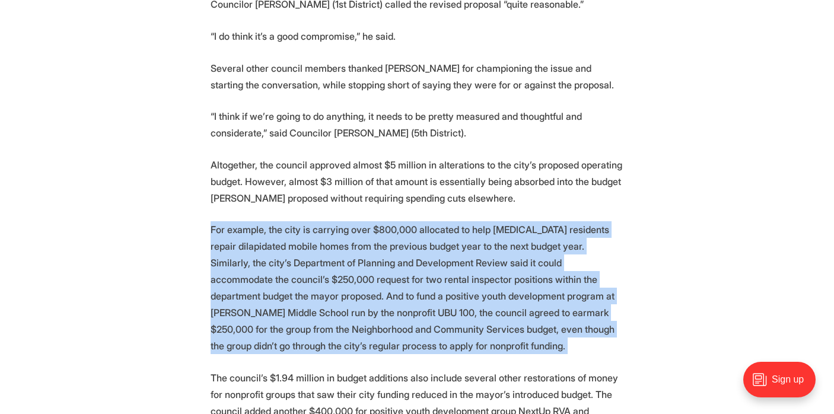
click at [536, 157] on p "Altogether, the council approved almost $5 million in alterations to the city’s…" at bounding box center [417, 182] width 413 height 50
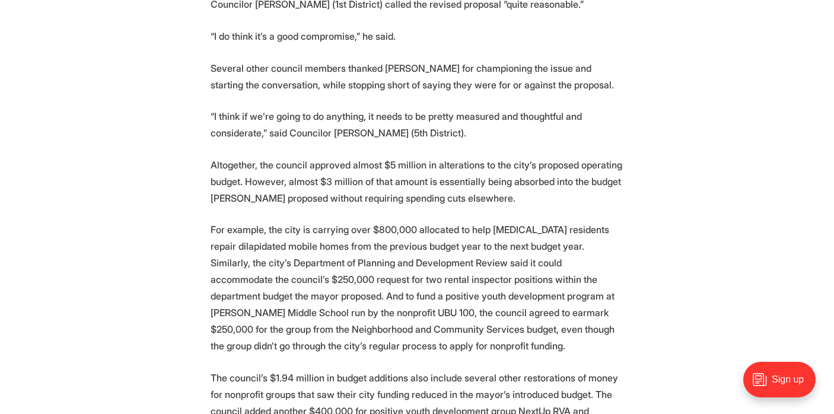
click at [536, 157] on p "Altogether, the council approved almost $5 million in alterations to the city’s…" at bounding box center [417, 182] width 413 height 50
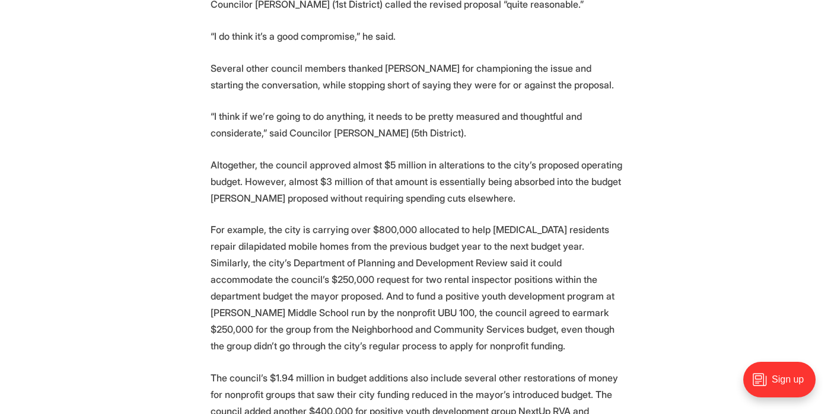
click at [457, 157] on p "Altogether, the council approved almost $5 million in alterations to the city’s…" at bounding box center [417, 182] width 413 height 50
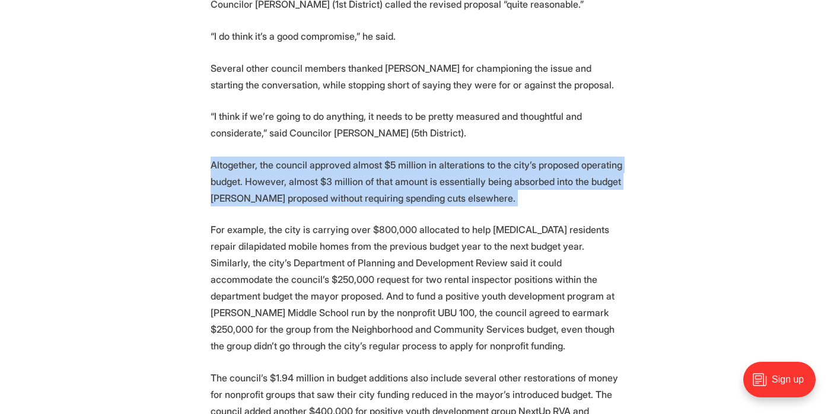
click at [484, 163] on p "Altogether, the council approved almost $5 million in alterations to the city’s…" at bounding box center [417, 182] width 413 height 50
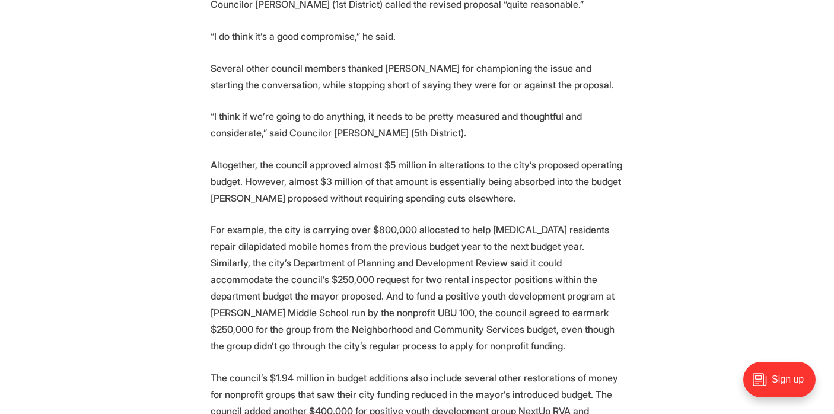
click at [459, 157] on p "Altogether, the council approved almost $5 million in alterations to the city’s…" at bounding box center [417, 182] width 413 height 50
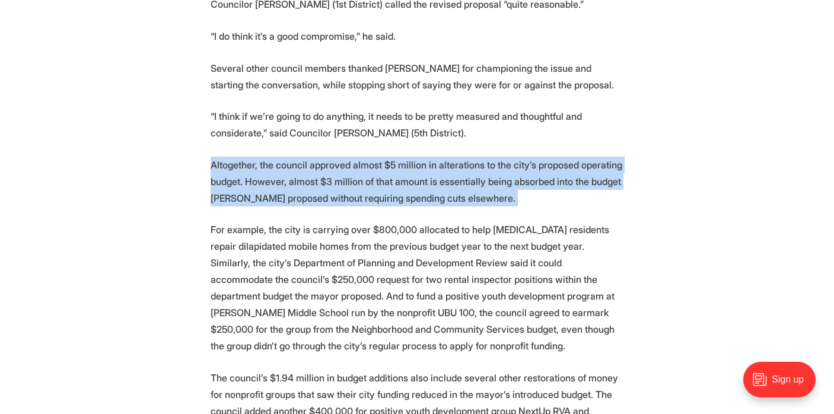
click at [467, 164] on p "Altogether, the council approved almost $5 million in alterations to the city’s…" at bounding box center [417, 182] width 413 height 50
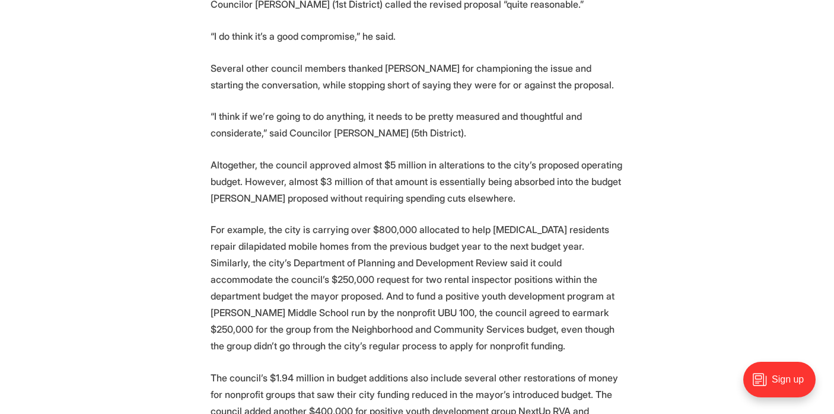
click at [467, 164] on p "Altogether, the council approved almost $5 million in alterations to the city’s…" at bounding box center [417, 182] width 413 height 50
click at [373, 167] on p "Altogether, the council approved almost $5 million in alterations to the city’s…" at bounding box center [417, 182] width 413 height 50
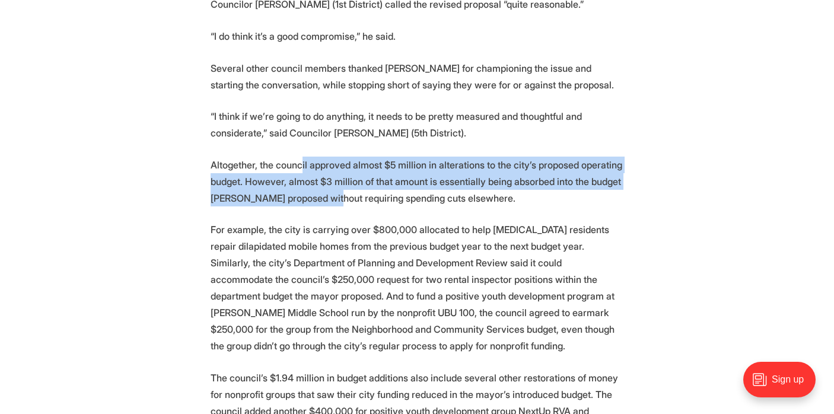
drag, startPoint x: 298, startPoint y: 136, endPoint x: 327, endPoint y: 164, distance: 40.3
click at [327, 164] on p "Altogether, the council approved almost $5 million in alterations to the city’s…" at bounding box center [417, 182] width 413 height 50
click at [327, 165] on p "Altogether, the council approved almost $5 million in alterations to the city’s…" at bounding box center [417, 182] width 413 height 50
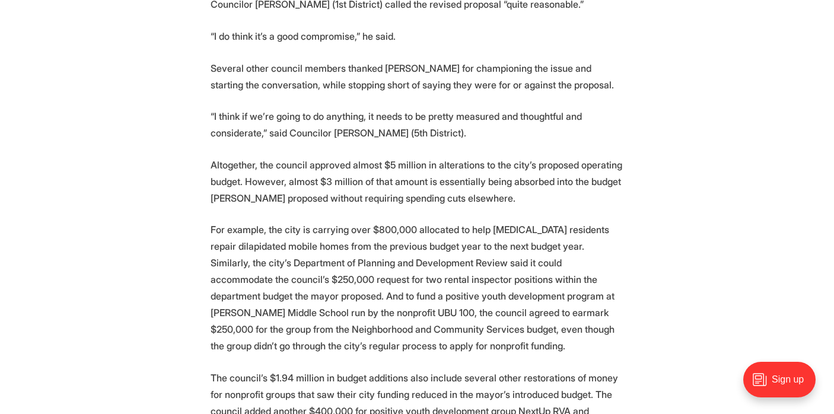
click at [396, 221] on p "For example, the city is carrying over $800,000 allocated to help low-income re…" at bounding box center [417, 287] width 413 height 133
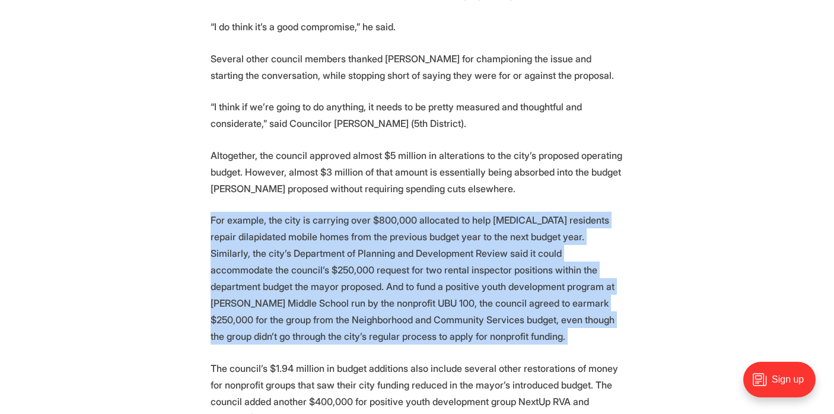
scroll to position [1866, 0]
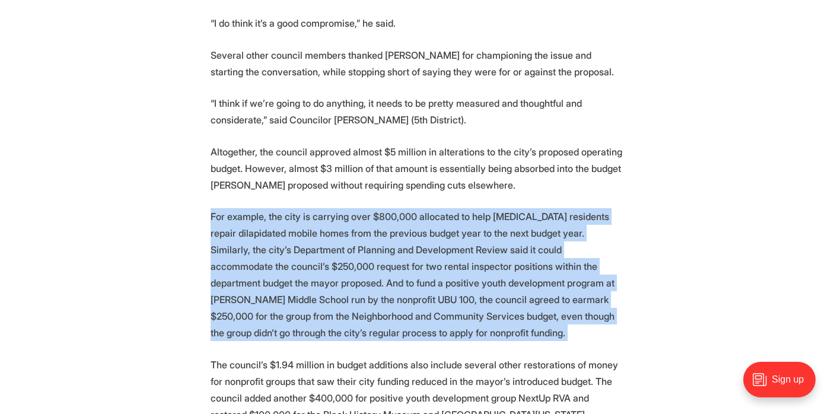
click at [402, 208] on p "For example, the city is carrying over $800,000 allocated to help low-income re…" at bounding box center [417, 274] width 413 height 133
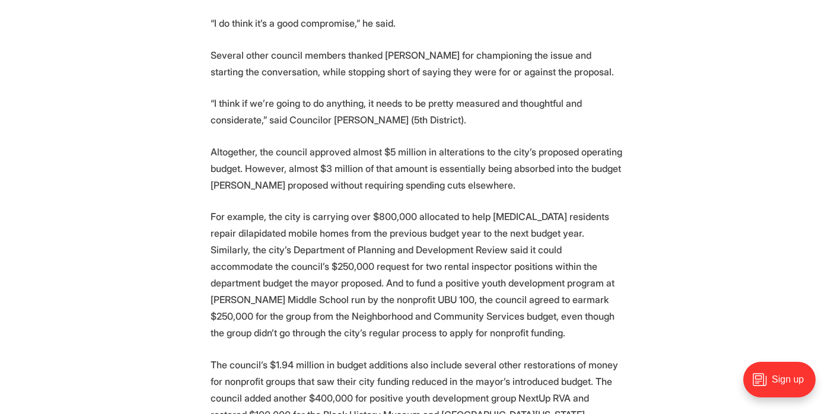
click at [402, 208] on p "For example, the city is carrying over $800,000 allocated to help low-income re…" at bounding box center [417, 274] width 413 height 133
click at [479, 208] on p "For example, the city is carrying over $800,000 allocated to help low-income re…" at bounding box center [417, 274] width 413 height 133
click at [493, 208] on p "For example, the city is carrying over $800,000 allocated to help low-income re…" at bounding box center [417, 274] width 413 height 133
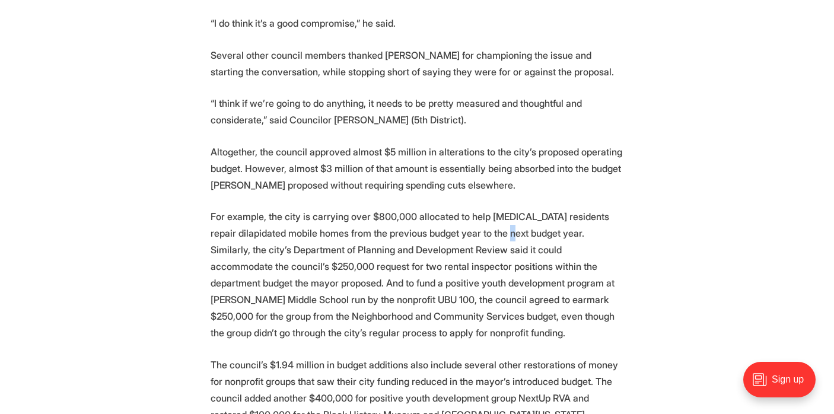
click at [496, 221] on p "For example, the city is carrying over $800,000 allocated to help low-income re…" at bounding box center [417, 274] width 413 height 133
click at [488, 240] on p "For example, the city is carrying over $800,000 allocated to help low-income re…" at bounding box center [417, 274] width 413 height 133
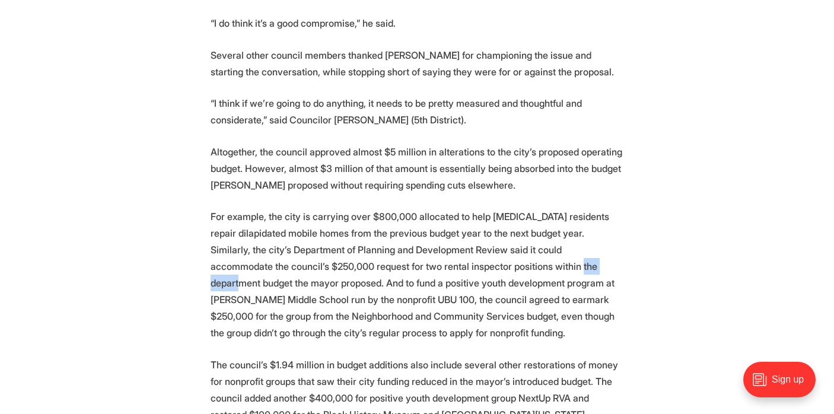
click at [488, 240] on p "For example, the city is carrying over $800,000 allocated to help low-income re…" at bounding box center [417, 274] width 413 height 133
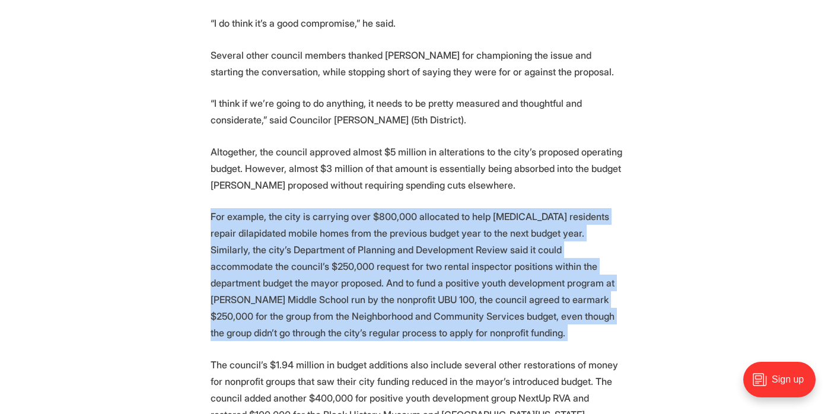
click at [526, 263] on p "For example, the city is carrying over $800,000 allocated to help low-income re…" at bounding box center [417, 274] width 413 height 133
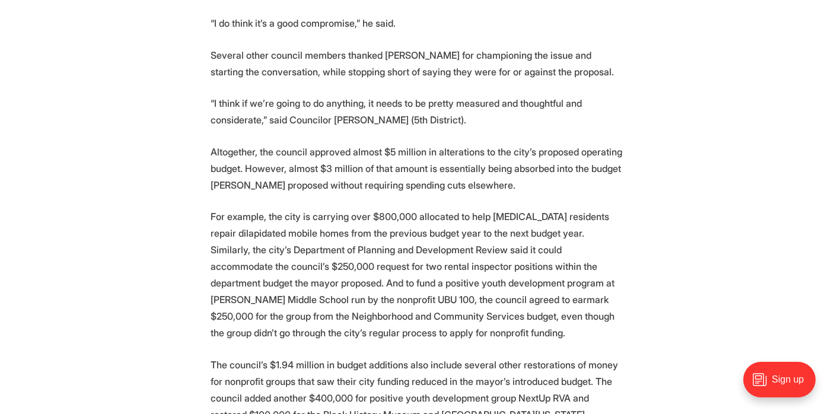
click at [526, 263] on p "For example, the city is carrying over $800,000 allocated to help low-income re…" at bounding box center [417, 274] width 413 height 133
click at [537, 278] on p "For example, the city is carrying over $800,000 allocated to help low-income re…" at bounding box center [417, 274] width 413 height 133
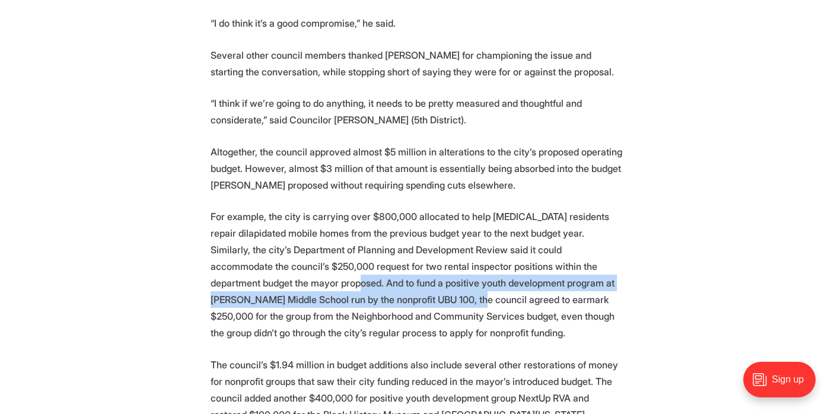
drag, startPoint x: 358, startPoint y: 269, endPoint x: 251, endPoint y: 250, distance: 108.4
click at [251, 250] on p "For example, the city is carrying over $800,000 allocated to help low-income re…" at bounding box center [417, 274] width 413 height 133
click at [251, 249] on p "For example, the city is carrying over $800,000 allocated to help low-income re…" at bounding box center [417, 274] width 413 height 133
drag, startPoint x: 258, startPoint y: 250, endPoint x: 395, endPoint y: 263, distance: 137.0
click at [395, 263] on p "For example, the city is carrying over $800,000 allocated to help low-income re…" at bounding box center [417, 274] width 413 height 133
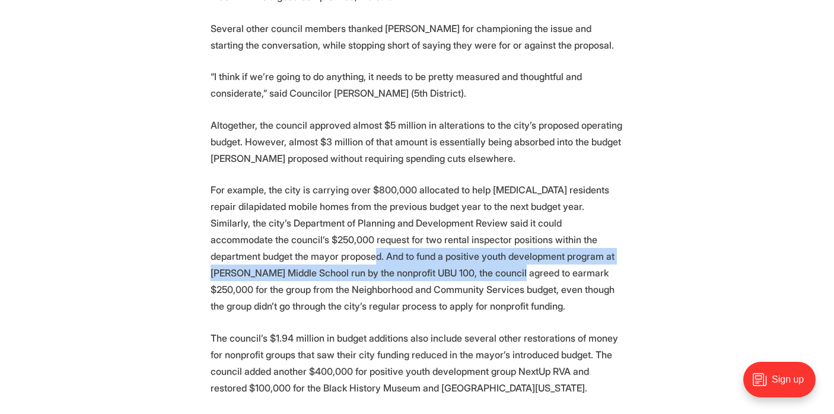
scroll to position [1912, 0]
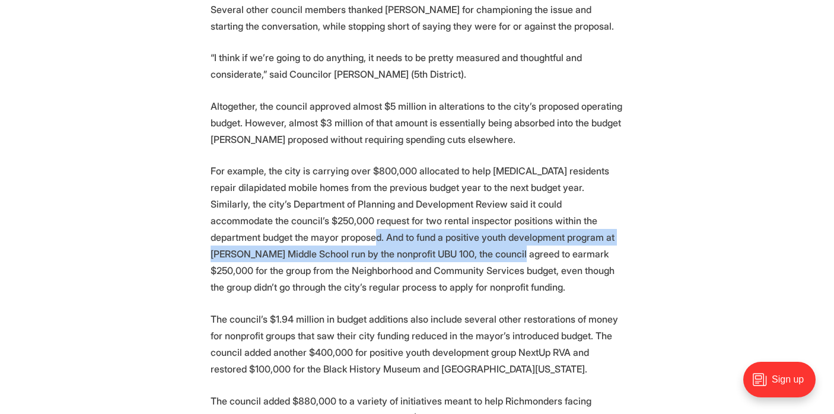
click at [588, 230] on p "For example, the city is carrying over $800,000 allocated to help low-income re…" at bounding box center [417, 229] width 413 height 133
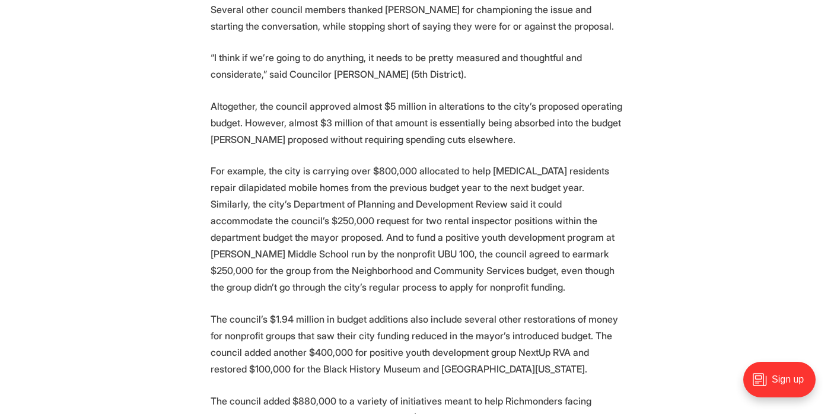
click at [588, 230] on p "For example, the city is carrying over $800,000 allocated to help low-income re…" at bounding box center [417, 229] width 413 height 133
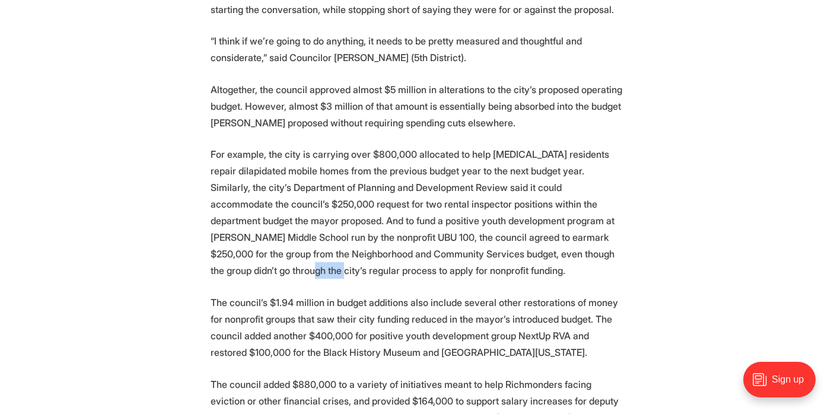
scroll to position [1932, 0]
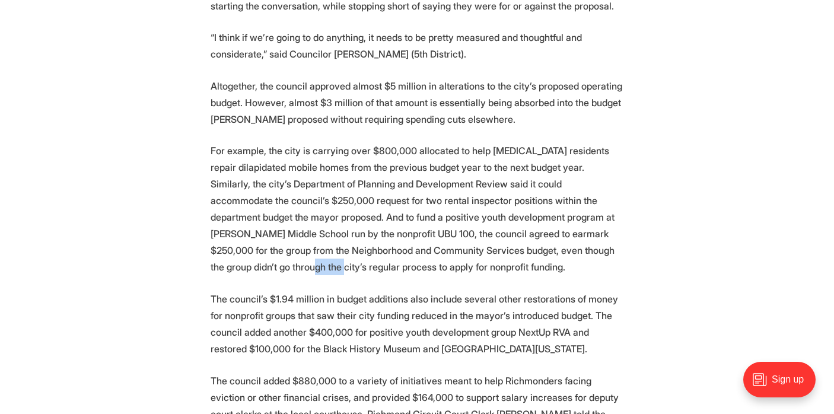
click at [590, 291] on p "The council’s $1.94 million in budget additions also include several other rest…" at bounding box center [417, 324] width 413 height 66
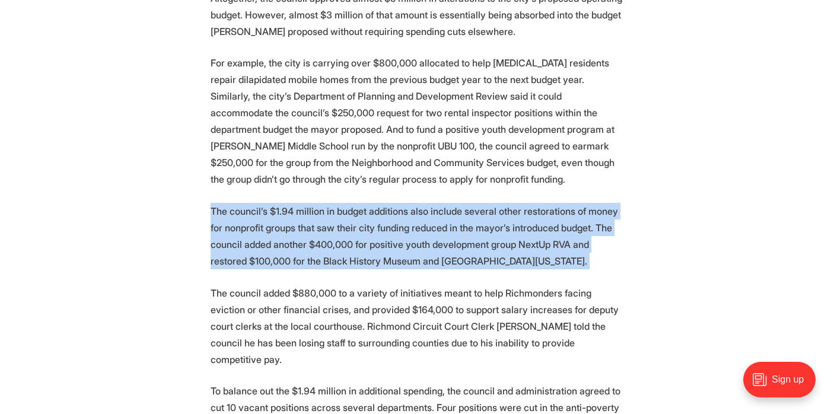
scroll to position [2023, 0]
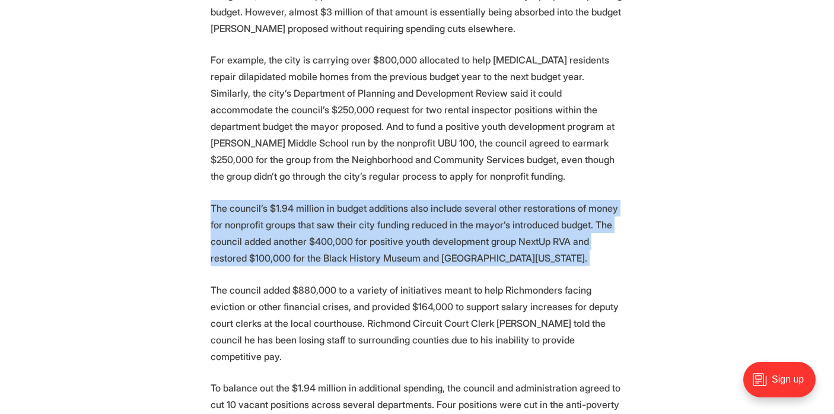
click at [545, 200] on p "The council’s $1.94 million in budget additions also include several other rest…" at bounding box center [417, 233] width 413 height 66
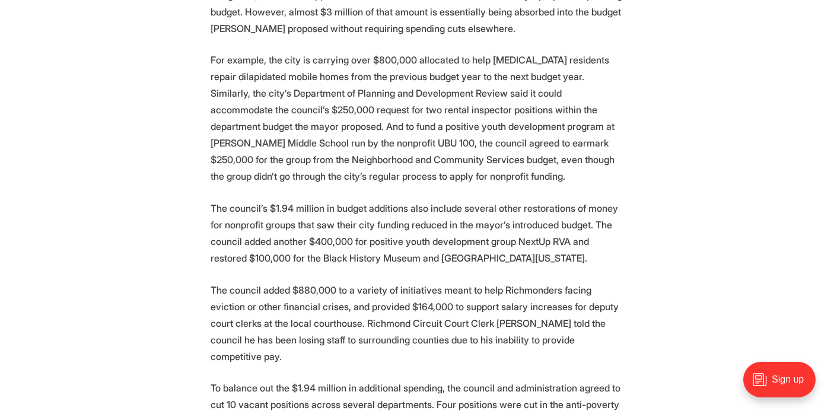
click at [545, 200] on p "The council’s $1.94 million in budget additions also include several other rest…" at bounding box center [417, 233] width 413 height 66
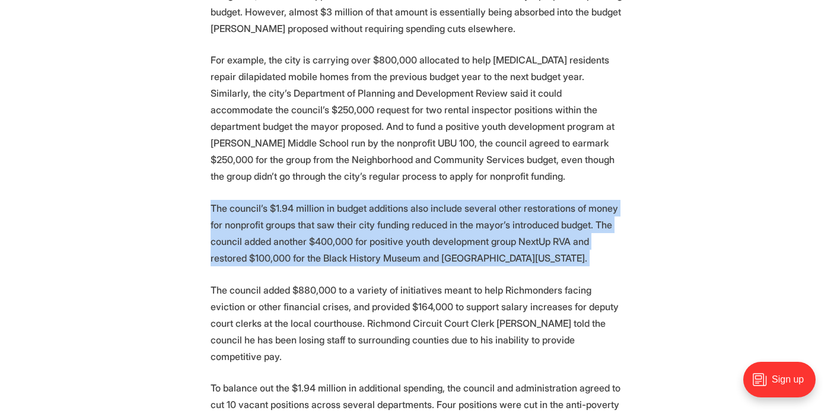
click at [545, 200] on p "The council’s $1.94 million in budget additions also include several other rest…" at bounding box center [417, 233] width 413 height 66
click at [609, 200] on p "The council’s $1.94 million in budget additions also include several other rest…" at bounding box center [417, 233] width 413 height 66
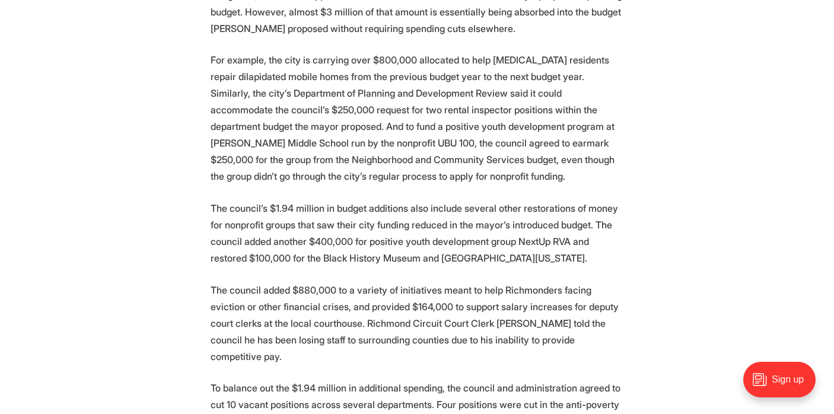
click at [609, 200] on p "The council’s $1.94 million in budget additions also include several other rest…" at bounding box center [417, 233] width 413 height 66
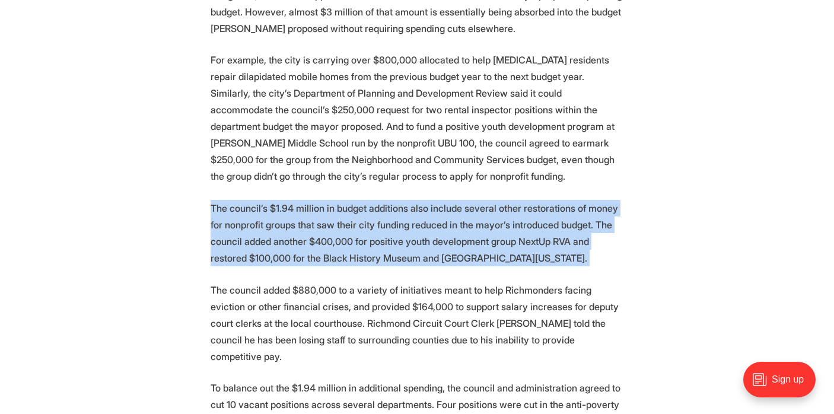
click at [535, 200] on p "The council’s $1.94 million in budget additions also include several other rest…" at bounding box center [417, 233] width 413 height 66
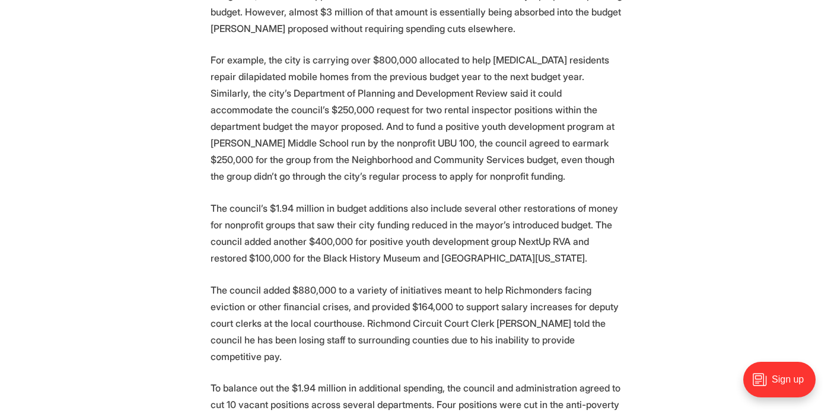
click at [535, 200] on p "The council’s $1.94 million in budget additions also include several other rest…" at bounding box center [417, 233] width 413 height 66
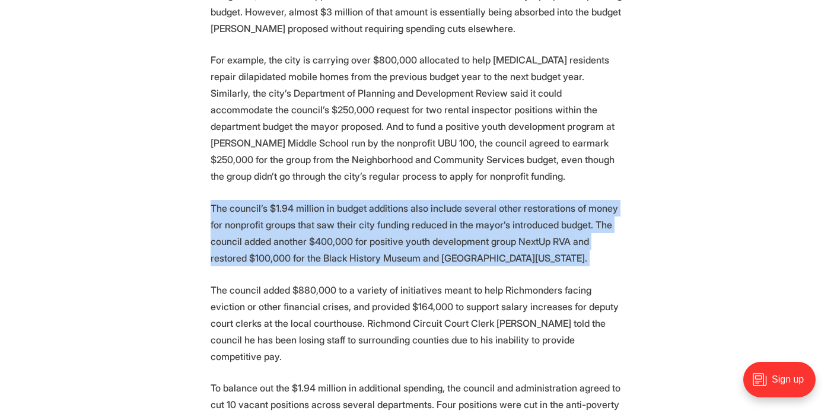
click at [533, 221] on p "The council’s $1.94 million in budget additions also include several other rest…" at bounding box center [417, 233] width 413 height 66
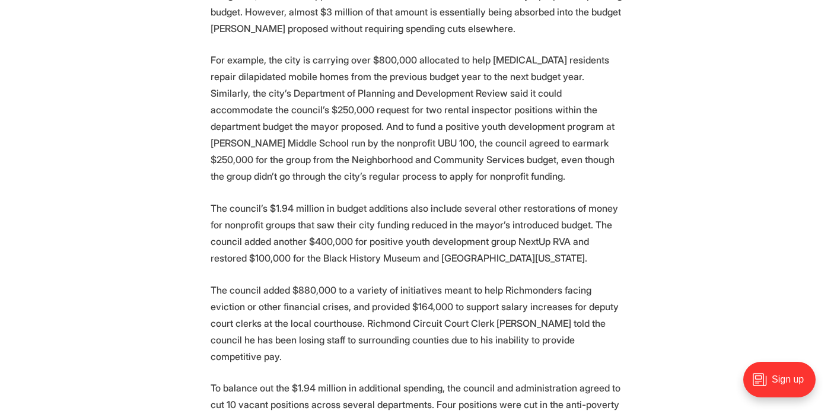
click at [533, 221] on p "The council’s $1.94 million in budget additions also include several other rest…" at bounding box center [417, 233] width 413 height 66
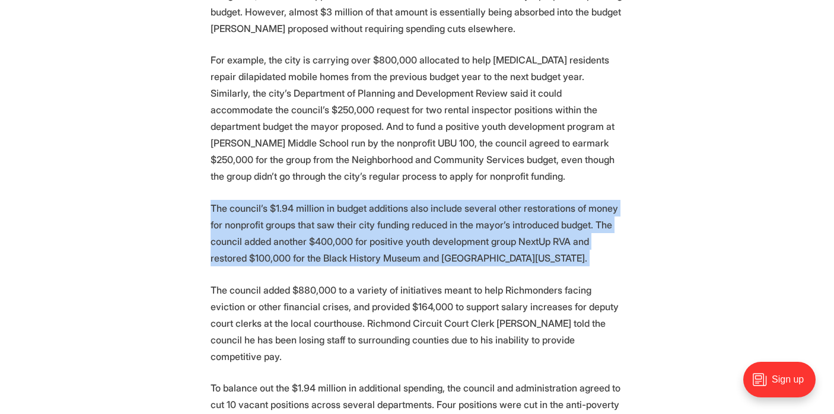
click at [577, 230] on p "The council’s $1.94 million in budget additions also include several other rest…" at bounding box center [417, 233] width 413 height 66
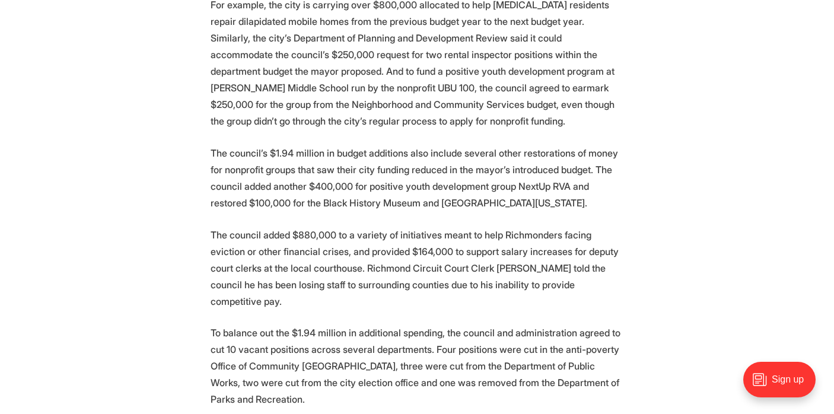
scroll to position [2082, 0]
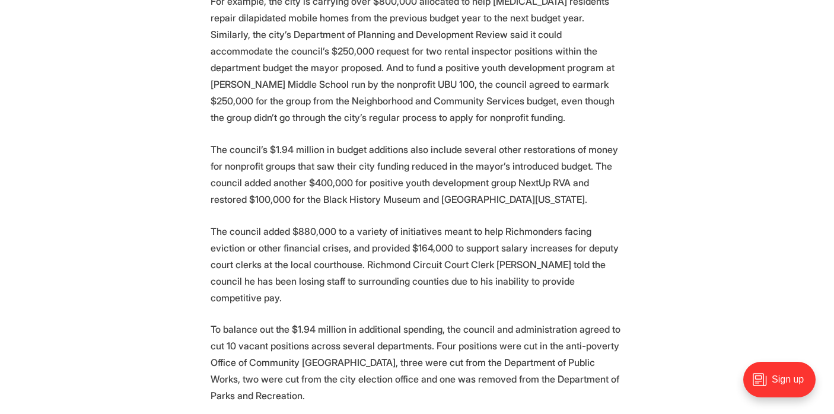
click at [577, 230] on p "The council added $880,000 to a variety of initiatives meant to help Richmonder…" at bounding box center [417, 264] width 413 height 83
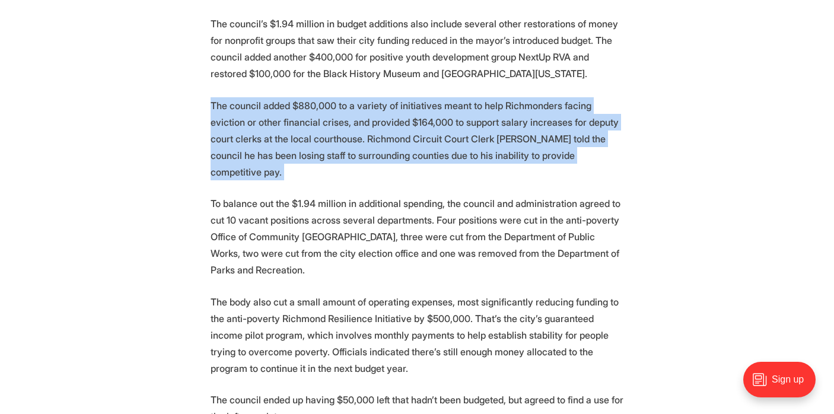
scroll to position [2219, 0]
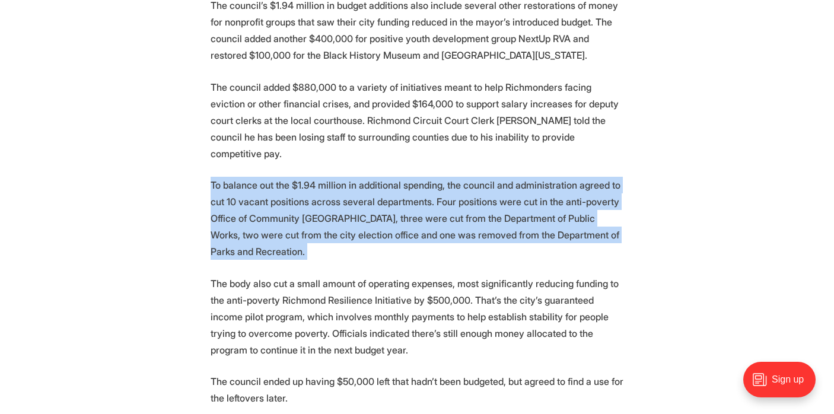
scroll to position [2228, 0]
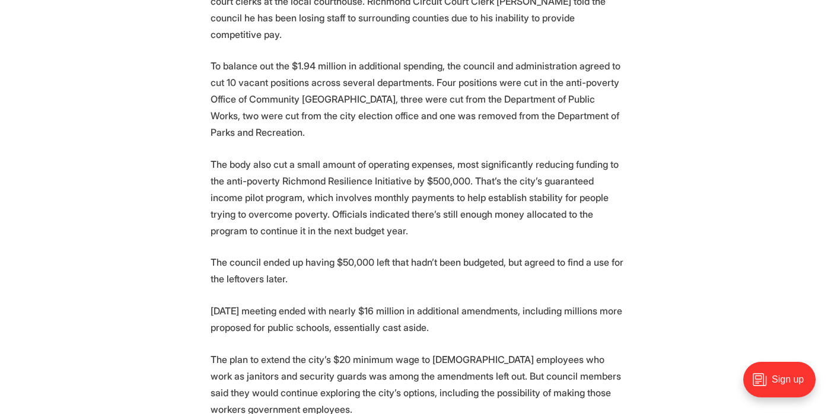
scroll to position [2349, 0]
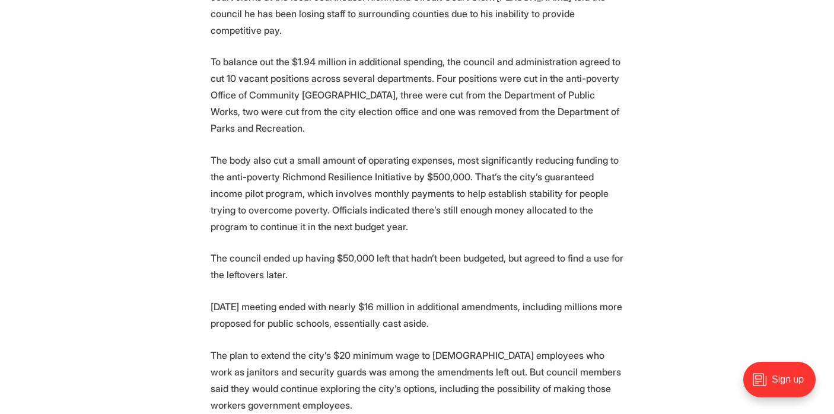
click at [618, 152] on p "The body also cut a small amount of operating expenses, most significantly redu…" at bounding box center [417, 193] width 413 height 83
click at [622, 152] on p "The body also cut a small amount of operating expenses, most significantly redu…" at bounding box center [417, 193] width 413 height 83
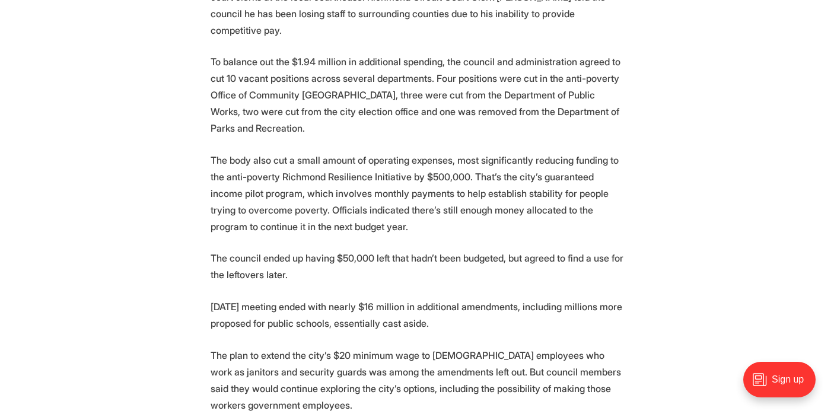
click at [586, 250] on p "The council ended up having $50,000 left that hadn’t been budgeted, but agreed …" at bounding box center [417, 266] width 413 height 33
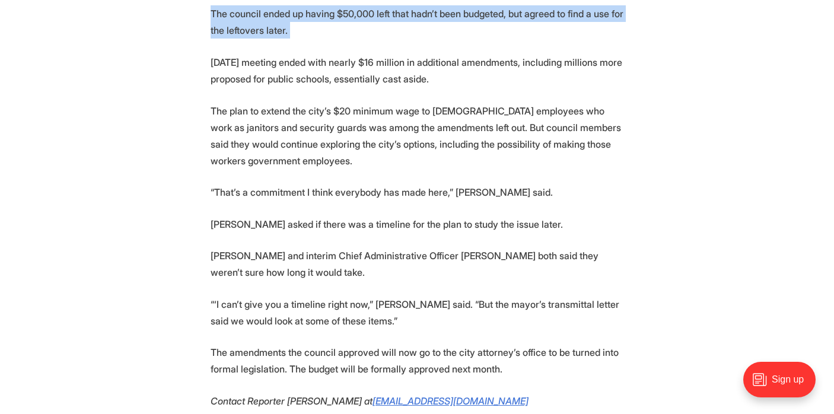
scroll to position [2596, 0]
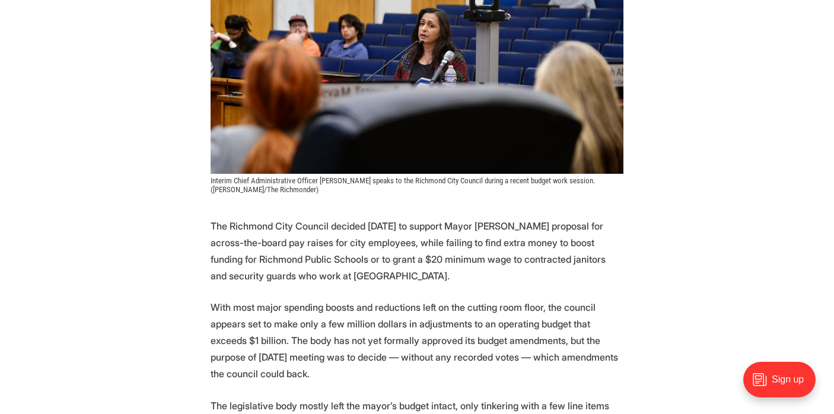
scroll to position [0, 0]
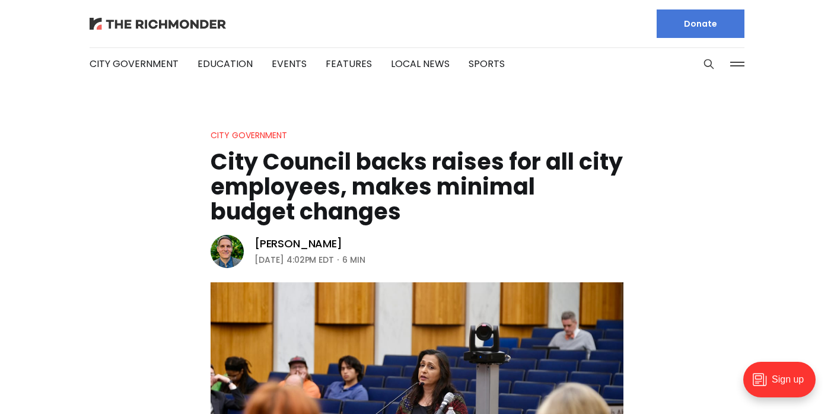
click at [178, 21] on img at bounding box center [158, 24] width 136 height 12
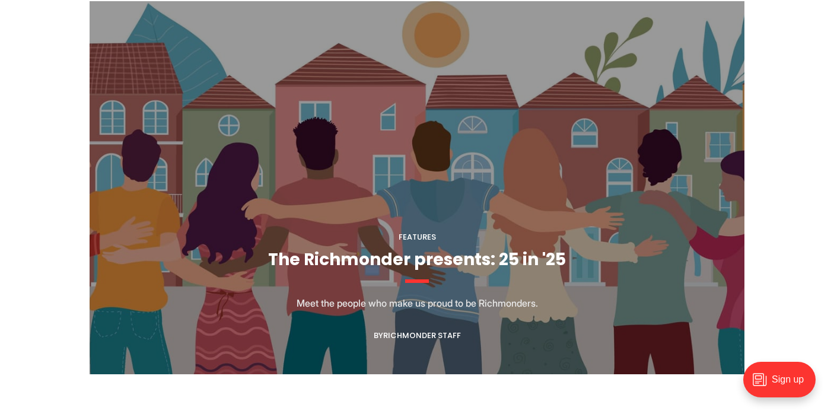
scroll to position [1127, 0]
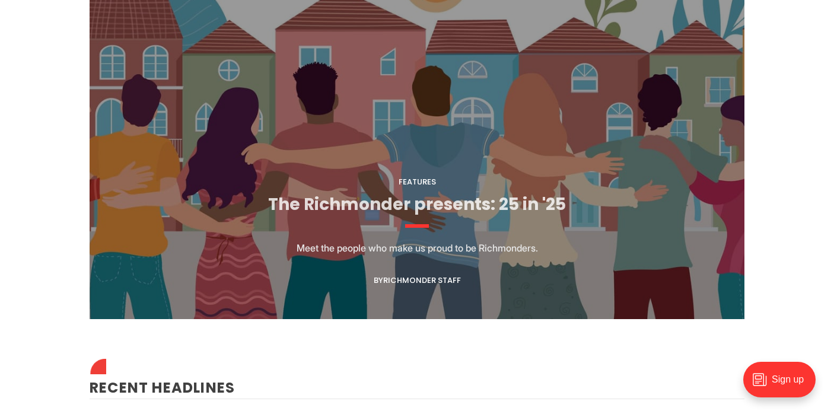
click at [476, 201] on link "The Richmonder presents: 25 in '25" at bounding box center [417, 204] width 298 height 23
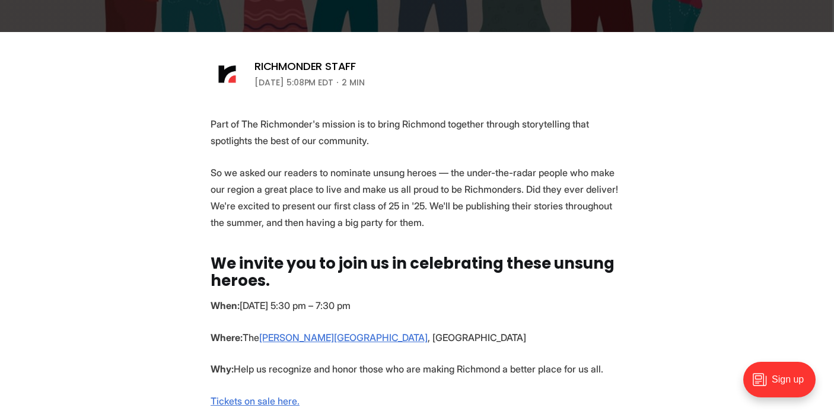
scroll to position [260, 0]
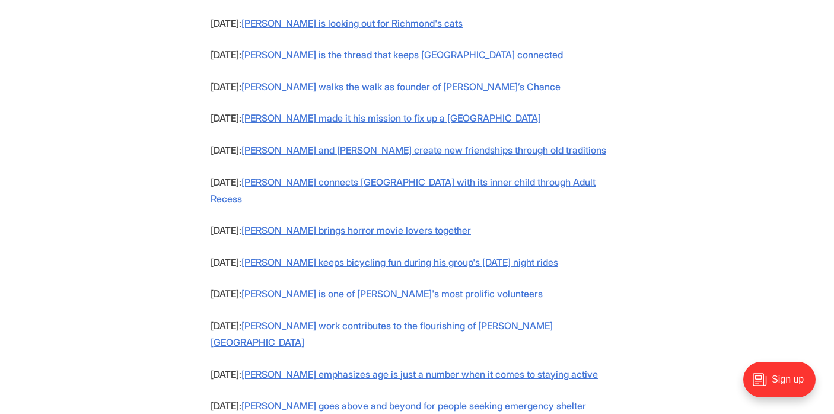
scroll to position [1068, 0]
click at [586, 142] on p "August 4: Brian Bills and Michaela Ross create new friendships through old trad…" at bounding box center [417, 150] width 413 height 17
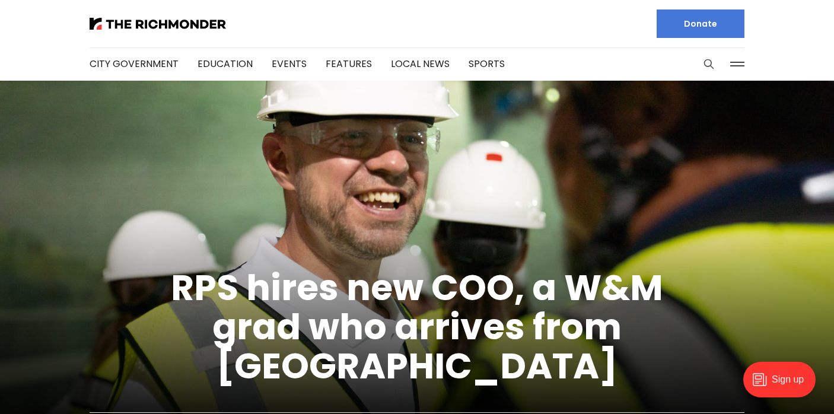
click at [712, 70] on button "Search this site" at bounding box center [709, 64] width 18 height 18
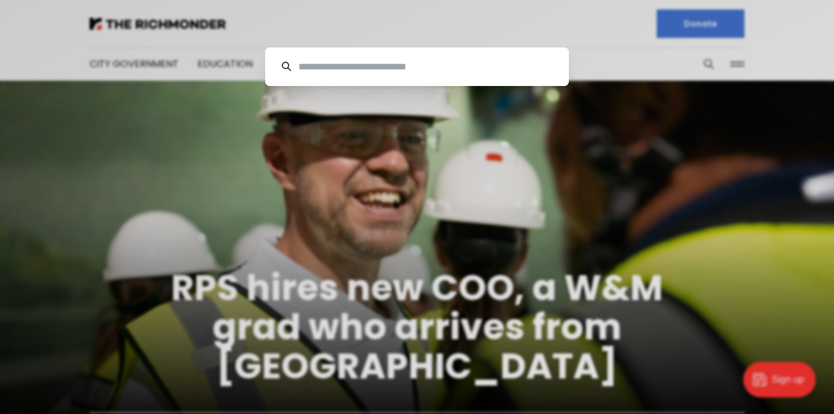
click at [465, 77] on input at bounding box center [421, 66] width 261 height 39
type input "*"
click at [145, 35] on div "Cancel" at bounding box center [417, 207] width 834 height 414
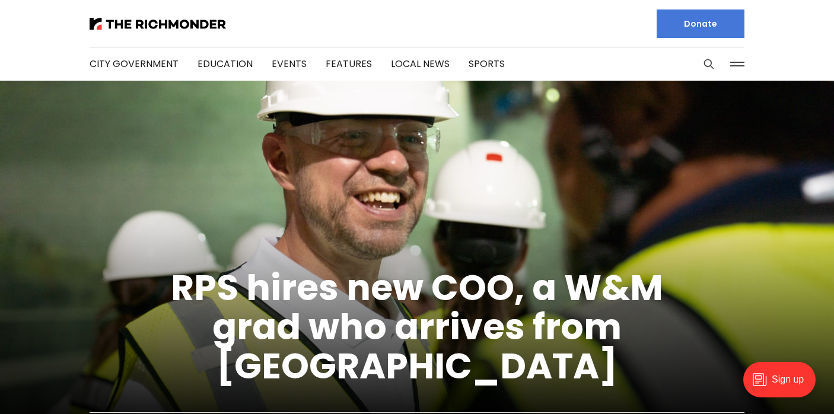
click at [149, 72] on li "City Government" at bounding box center [134, 64] width 89 height 64
click at [159, 59] on link "City Government" at bounding box center [134, 64] width 89 height 14
click at [710, 66] on icon "Search this site" at bounding box center [709, 64] width 12 height 12
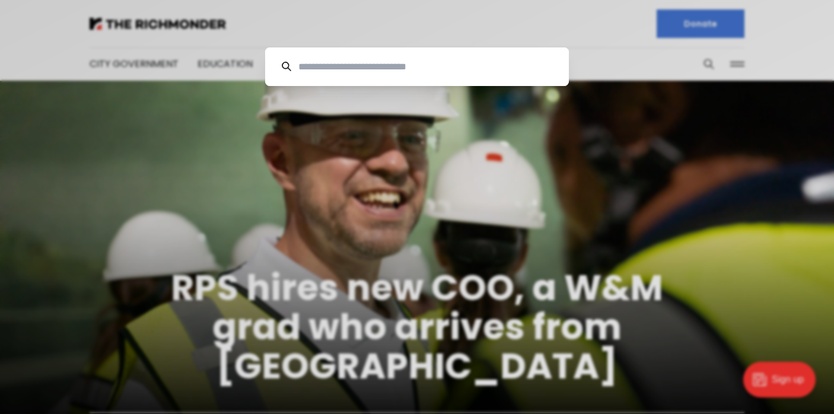
click at [474, 72] on input at bounding box center [421, 66] width 261 height 39
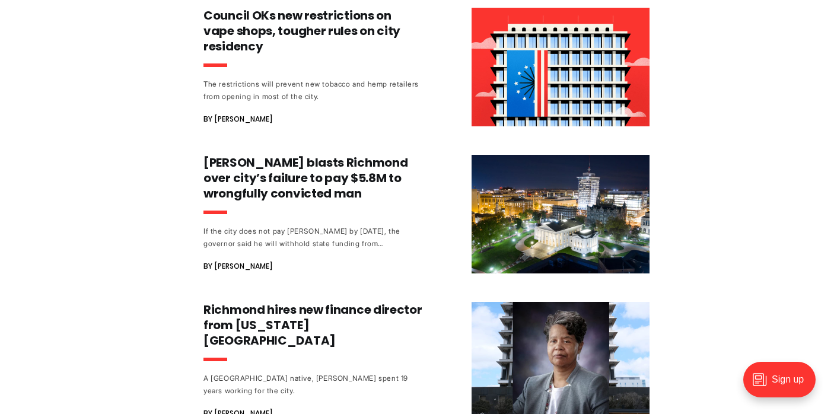
scroll to position [2208, 0]
